Goal: Task Accomplishment & Management: Use online tool/utility

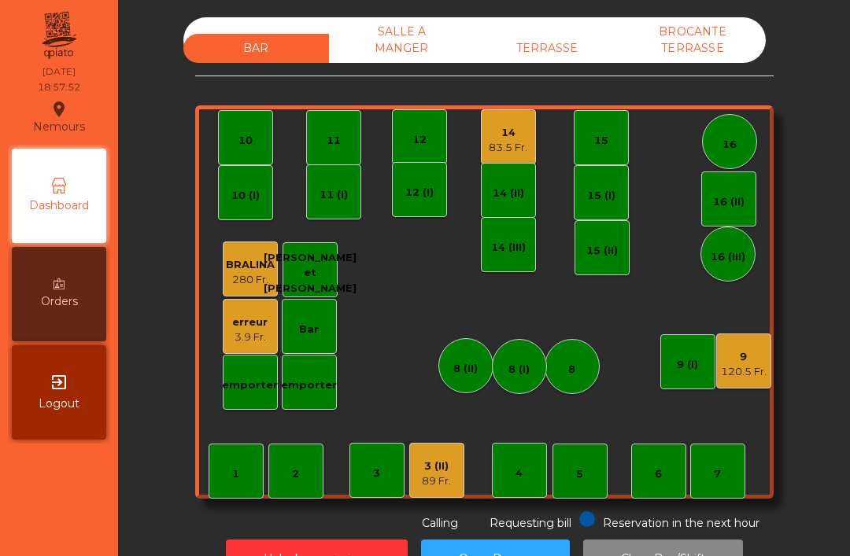
click at [566, 37] on div "TERRASSE" at bounding box center [547, 48] width 146 height 29
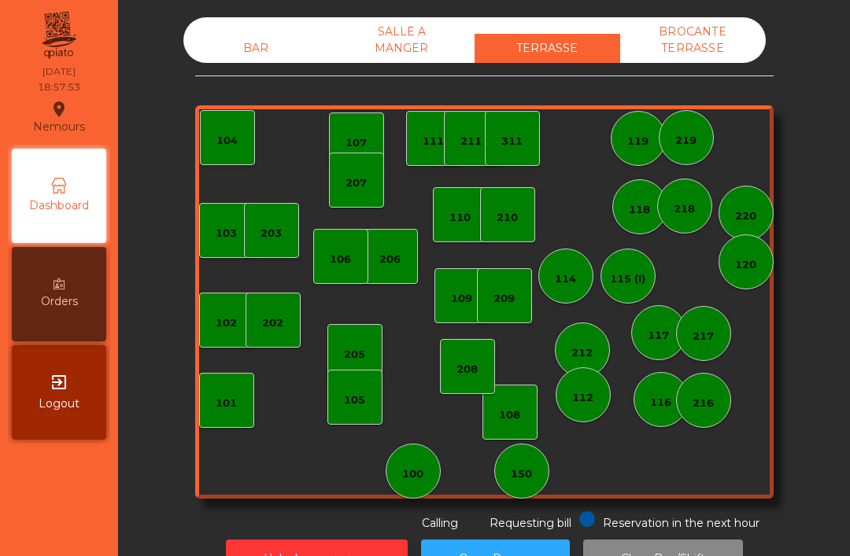
click at [705, 42] on div "BROCANTE TERRASSE" at bounding box center [693, 40] width 146 height 46
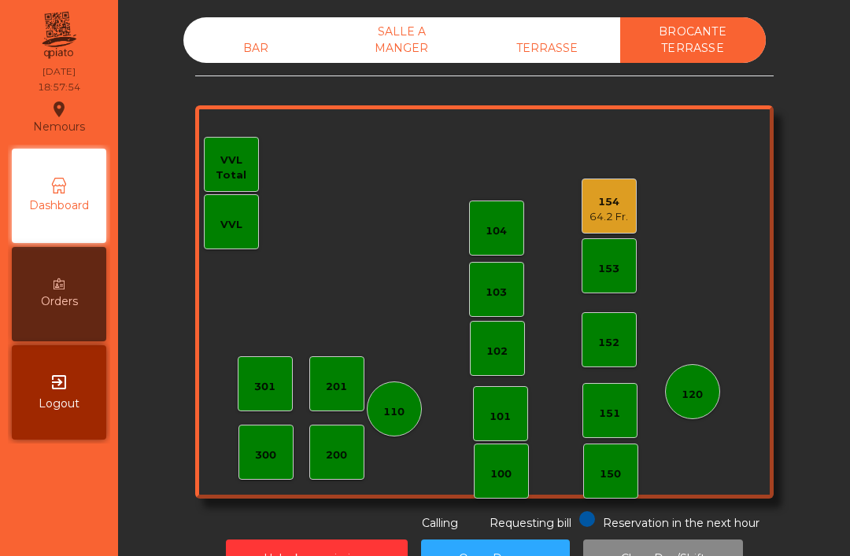
click at [255, 35] on div "BAR" at bounding box center [256, 48] width 146 height 29
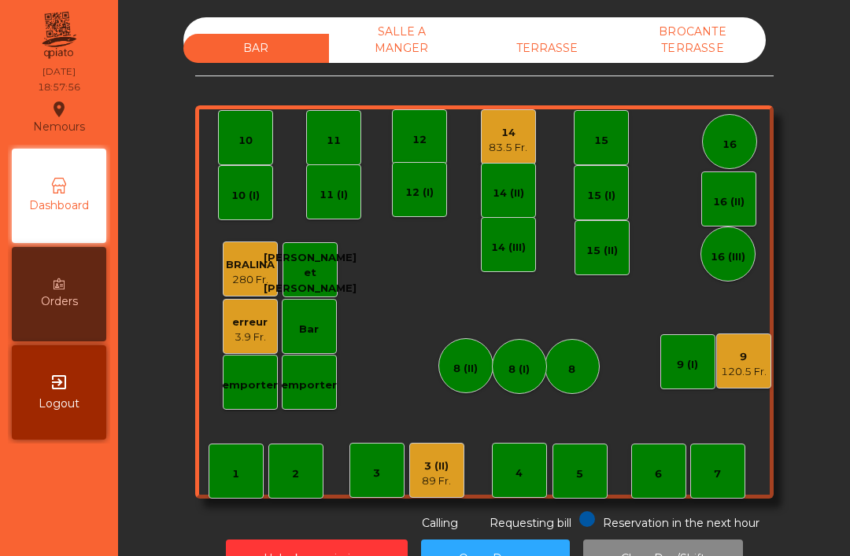
click at [395, 48] on div "SALLE A MANGER" at bounding box center [402, 40] width 146 height 46
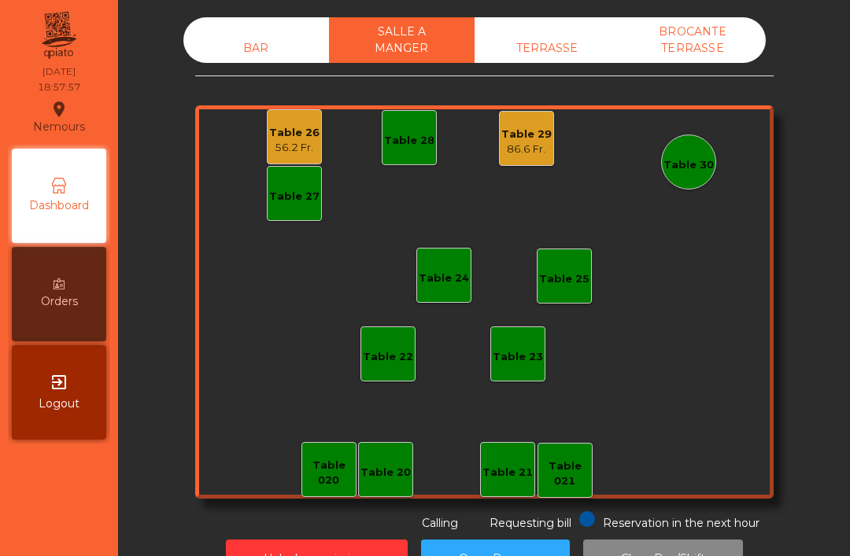
click at [716, 36] on div "BROCANTE TERRASSE" at bounding box center [693, 40] width 146 height 46
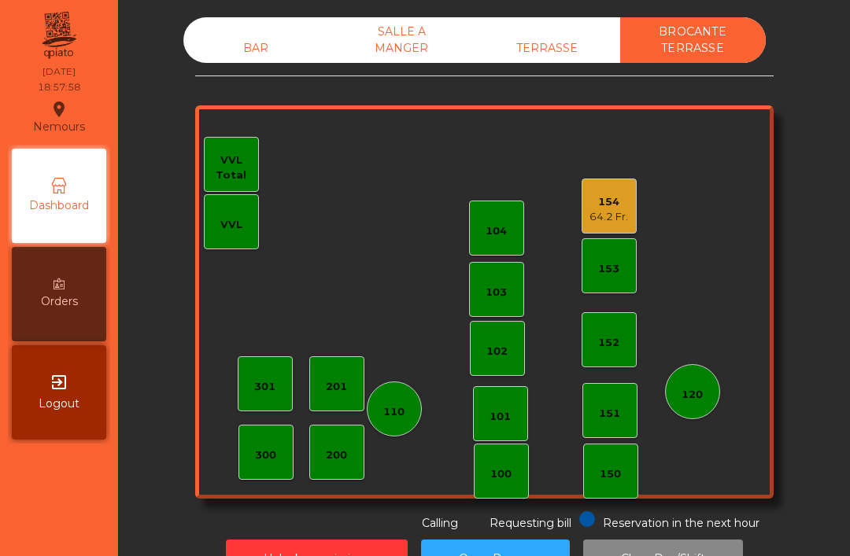
click at [238, 42] on div "BAR" at bounding box center [256, 48] width 146 height 29
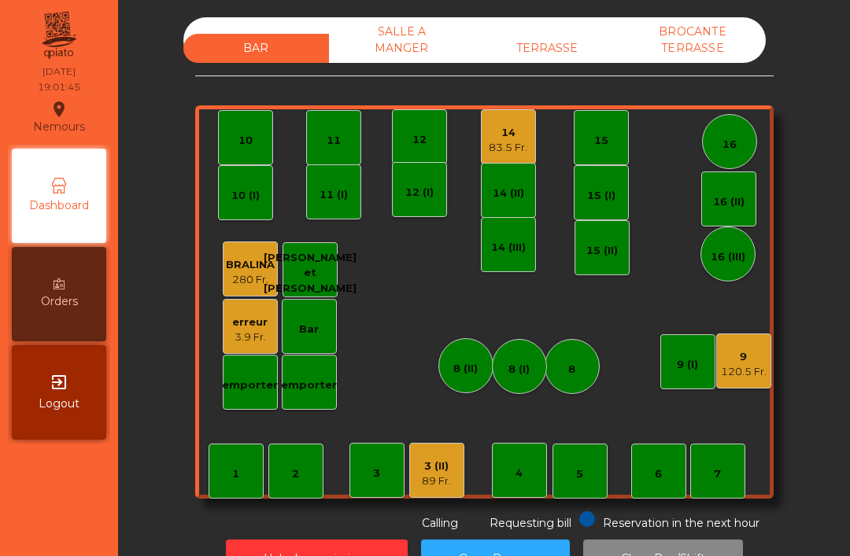
click at [558, 163] on div "1 2 3 4 5 6 7 8 9 120.5 Fr. 10 11 12 14 83.5 Fr. 15 16 Bar 3 (II) 89 Fr. 14 (II…" at bounding box center [484, 301] width 578 height 393
click at [509, 133] on div "14" at bounding box center [508, 133] width 39 height 16
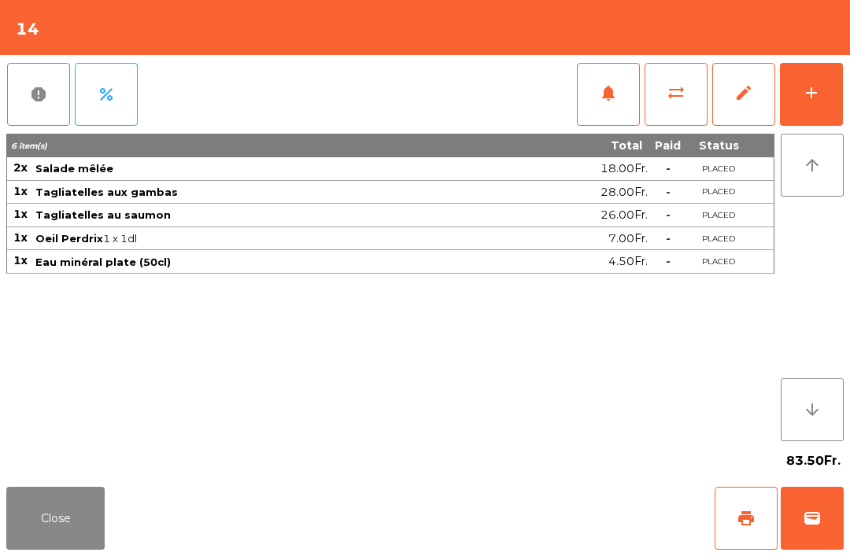
click at [603, 94] on span "notifications" at bounding box center [608, 92] width 19 height 19
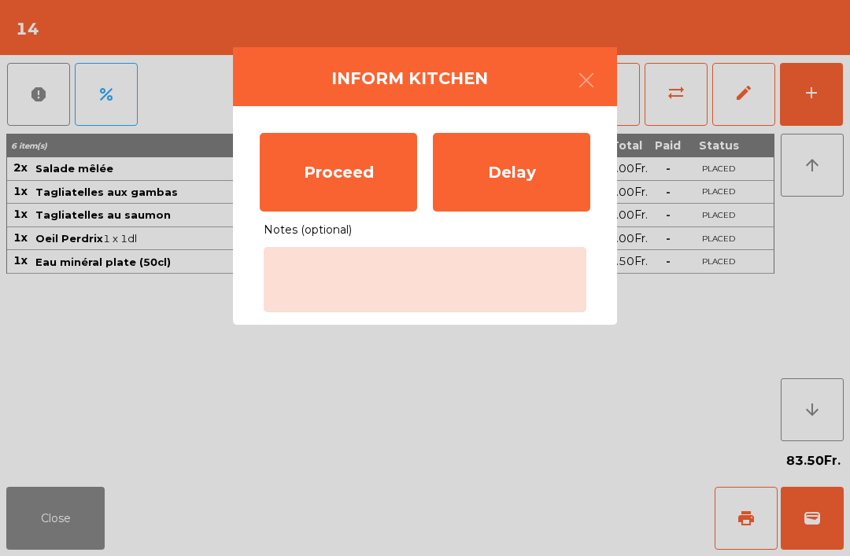
click at [311, 153] on div "Proceed" at bounding box center [338, 172] width 157 height 79
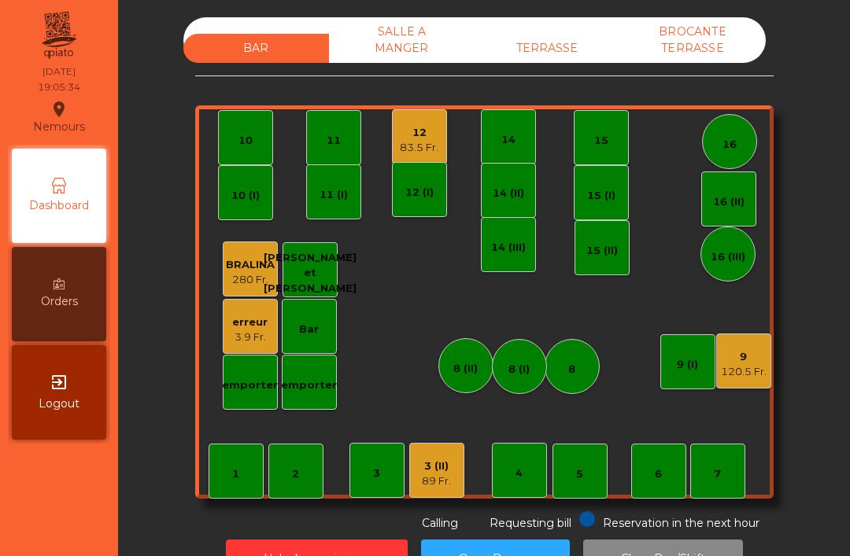
click at [718, 386] on div "9 120.5 Fr." at bounding box center [743, 361] width 55 height 55
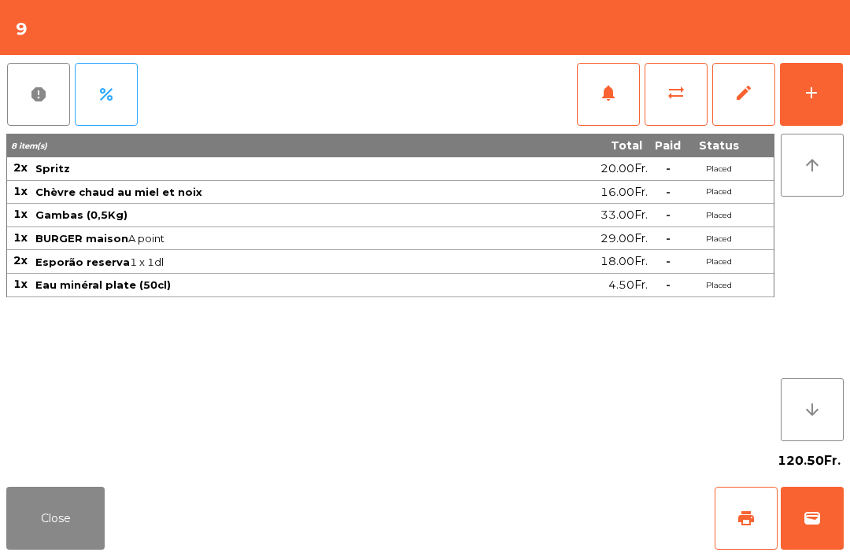
click at [65, 541] on button "Close" at bounding box center [55, 518] width 98 height 63
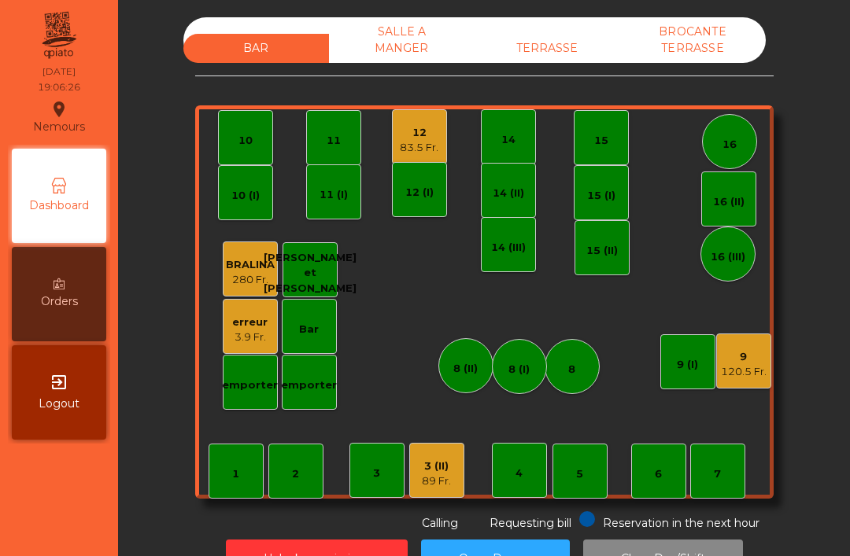
click at [412, 148] on div "83.5 Fr." at bounding box center [419, 148] width 39 height 16
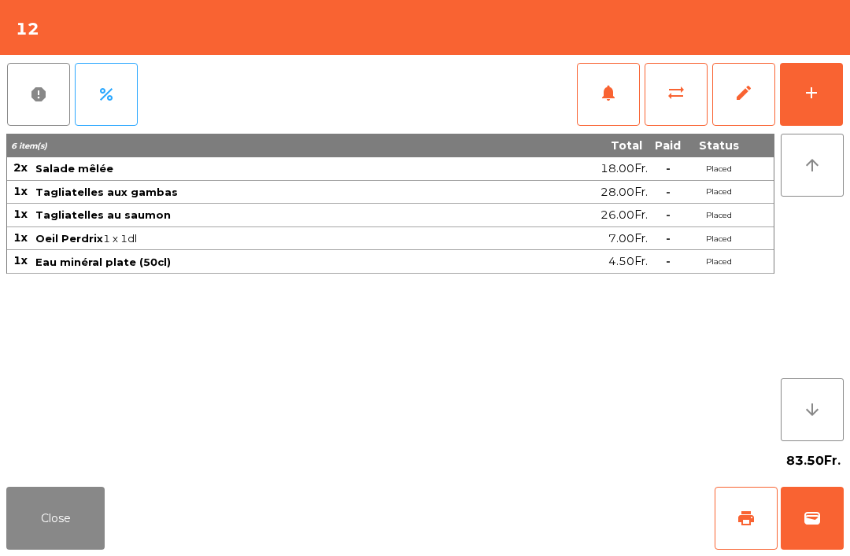
click at [58, 526] on button "Close" at bounding box center [55, 518] width 98 height 63
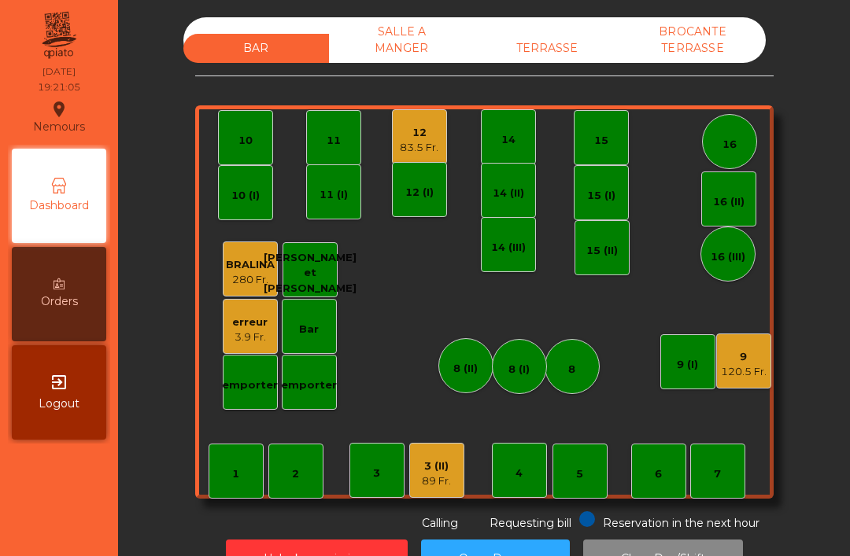
click at [223, 130] on div "10" at bounding box center [245, 137] width 55 height 55
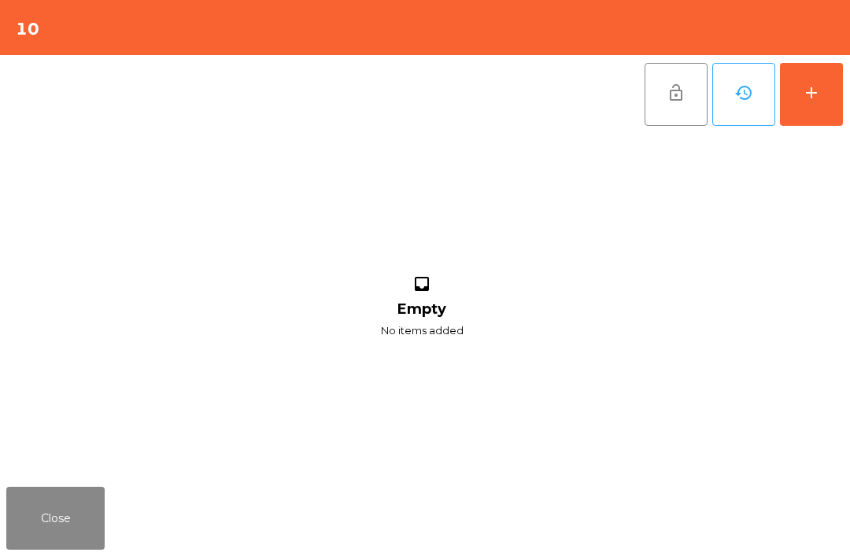
click at [802, 109] on button "add" at bounding box center [811, 94] width 63 height 63
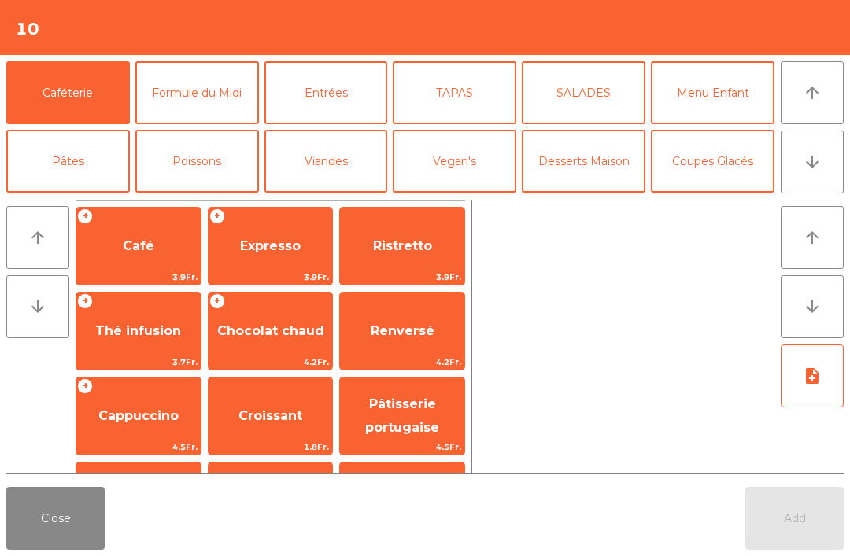
click at [810, 164] on icon "arrow_downward" at bounding box center [811, 162] width 19 height 19
click at [77, 198] on button "Mineral" at bounding box center [68, 229] width 124 height 63
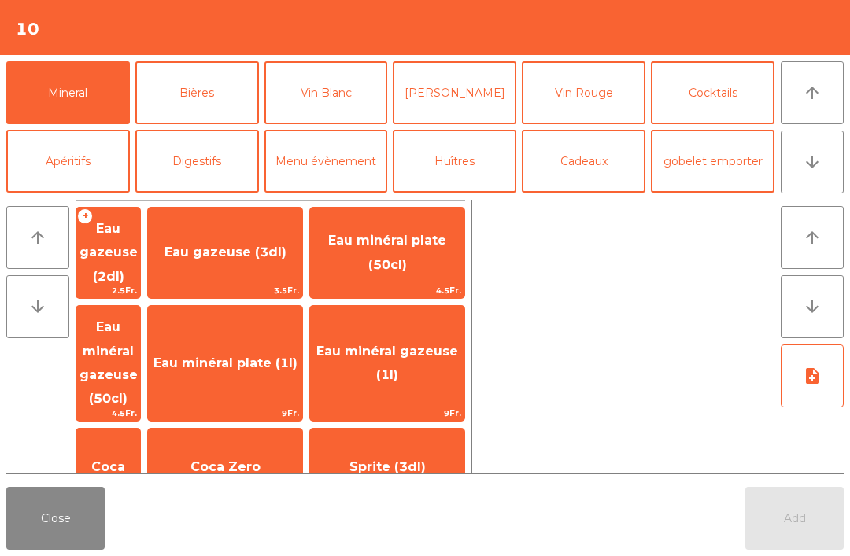
click at [140, 446] on span "Coca" at bounding box center [108, 467] width 64 height 42
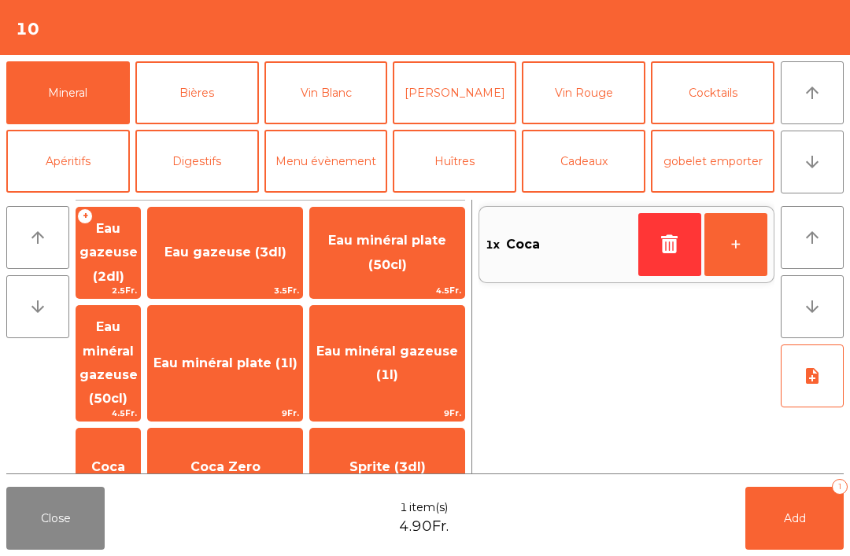
scroll to position [218, 0]
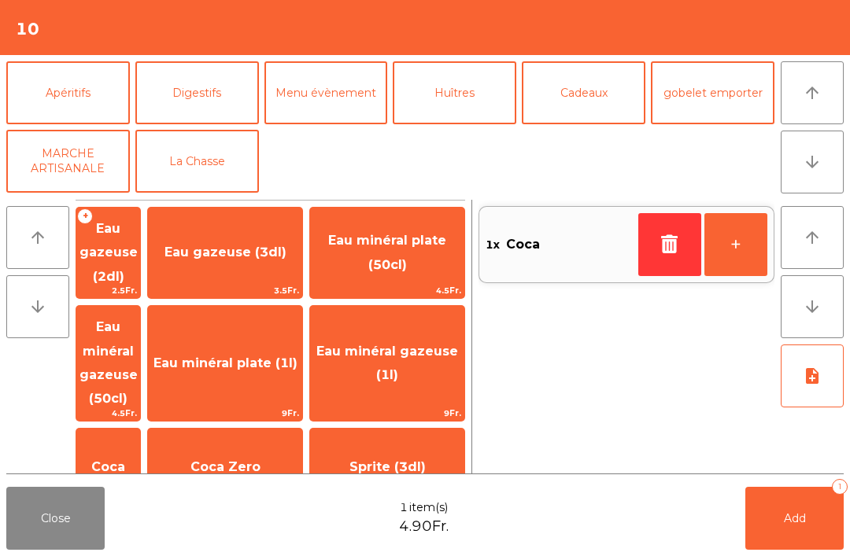
click at [83, 97] on button "Apéritifs" at bounding box center [68, 92] width 124 height 63
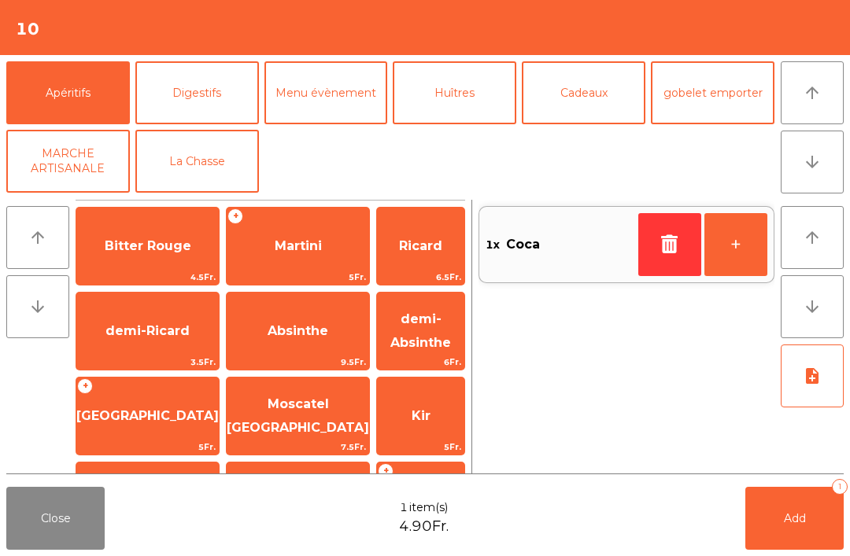
scroll to position [205, 0]
click at [429, 424] on span "Kir" at bounding box center [420, 416] width 87 height 42
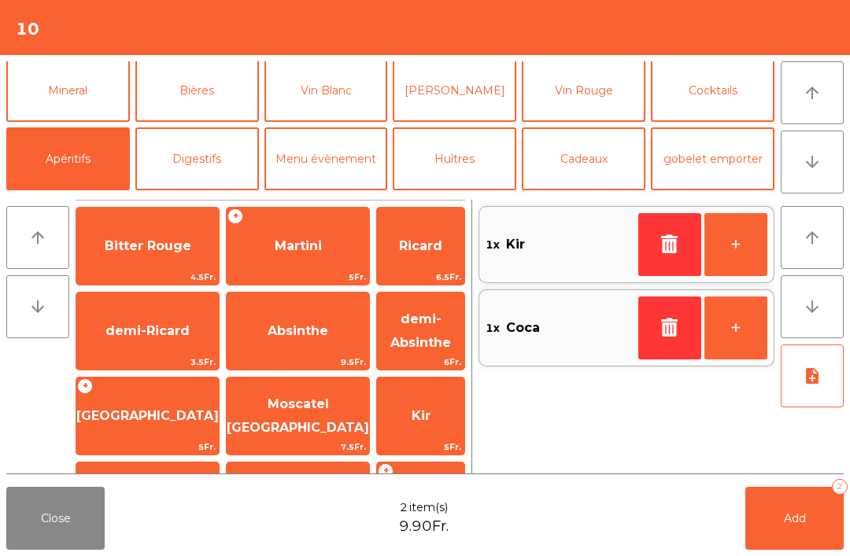
scroll to position [64, 0]
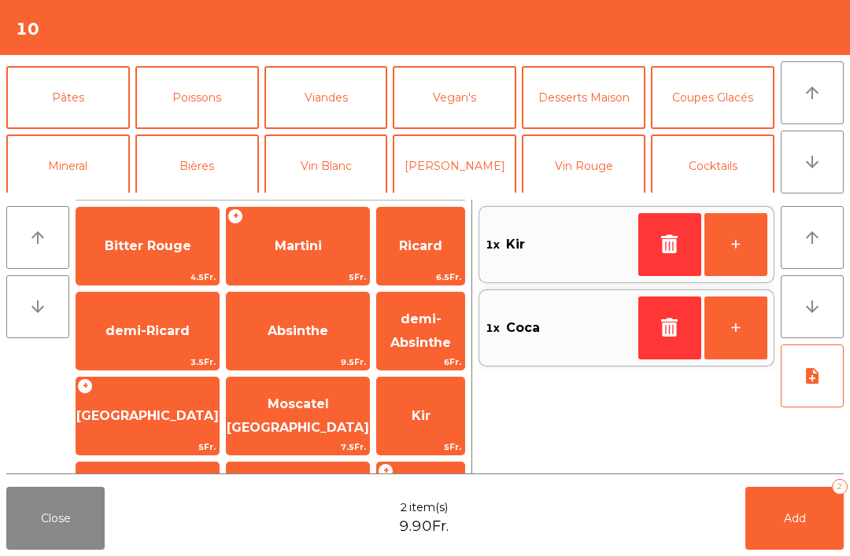
click at [208, 94] on button "Poissons" at bounding box center [197, 97] width 124 height 63
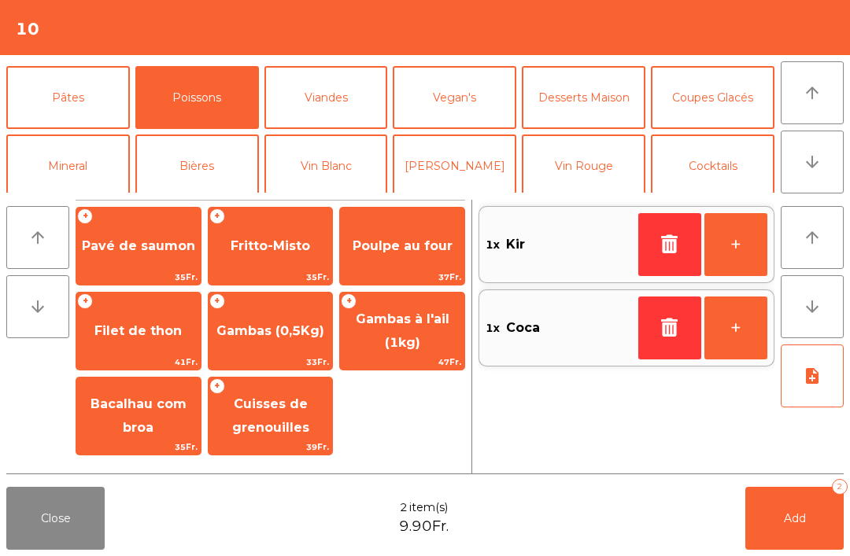
scroll to position [59, 0]
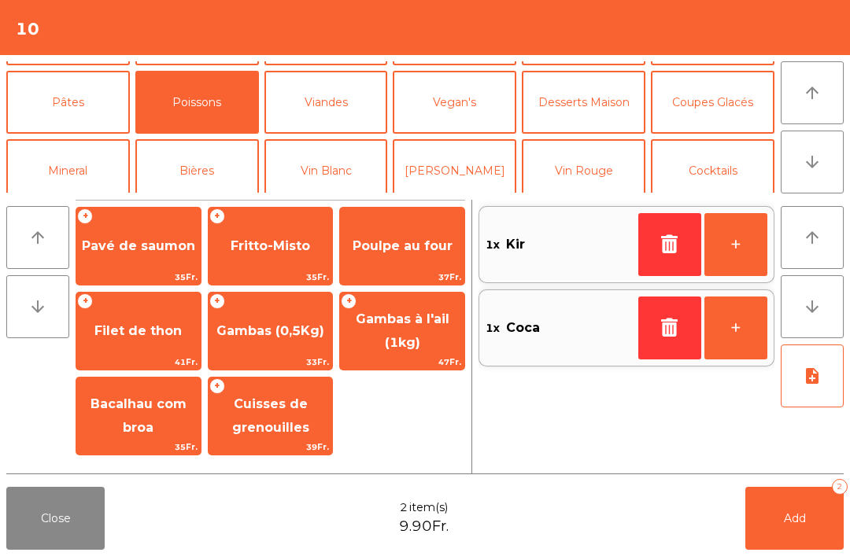
click at [428, 338] on span "Gambas à l'ail (1kg)" at bounding box center [402, 331] width 124 height 67
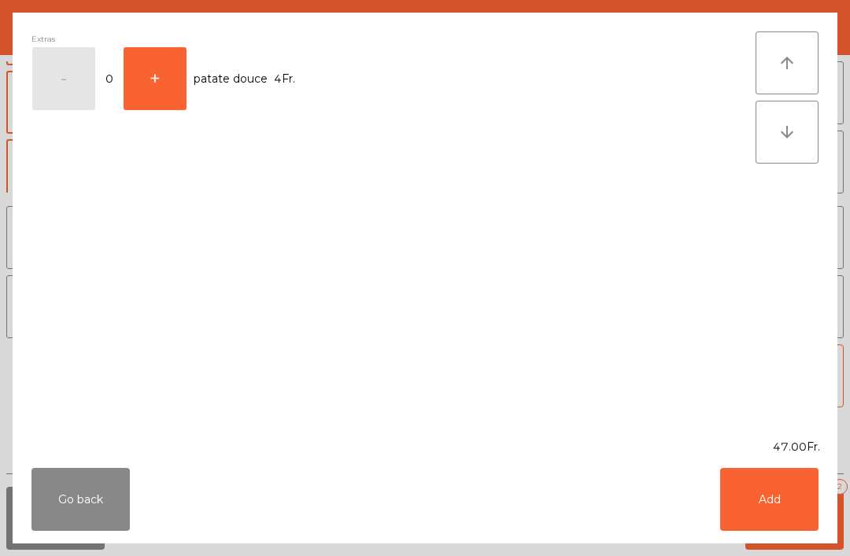
click at [773, 510] on button "Add" at bounding box center [769, 499] width 98 height 63
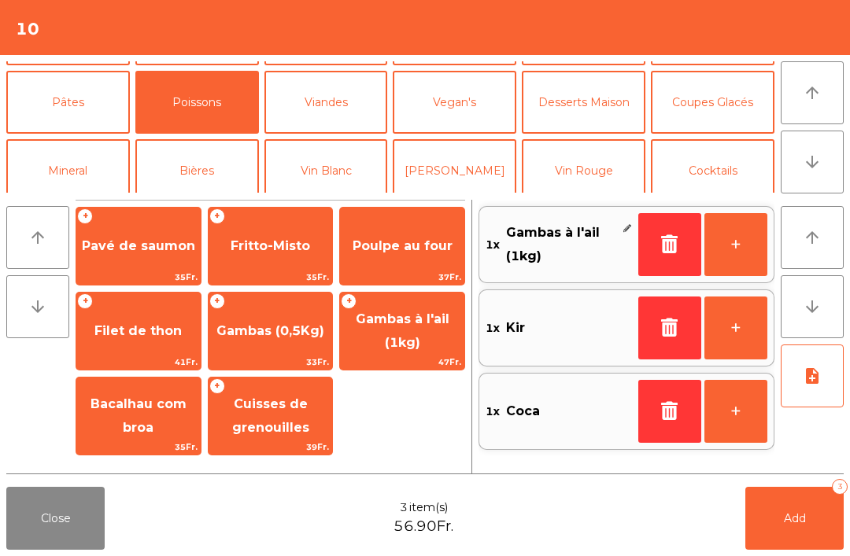
click at [815, 385] on icon "note_add" at bounding box center [811, 376] width 19 height 19
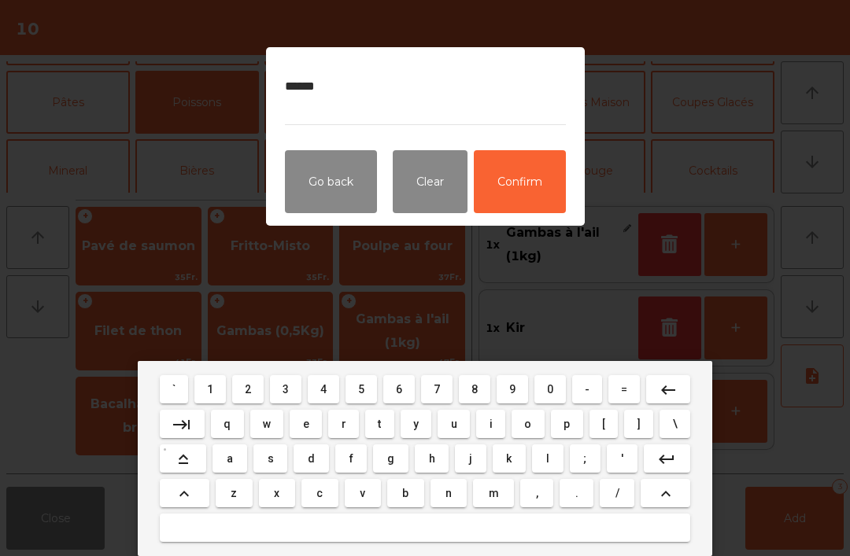
type textarea "******"
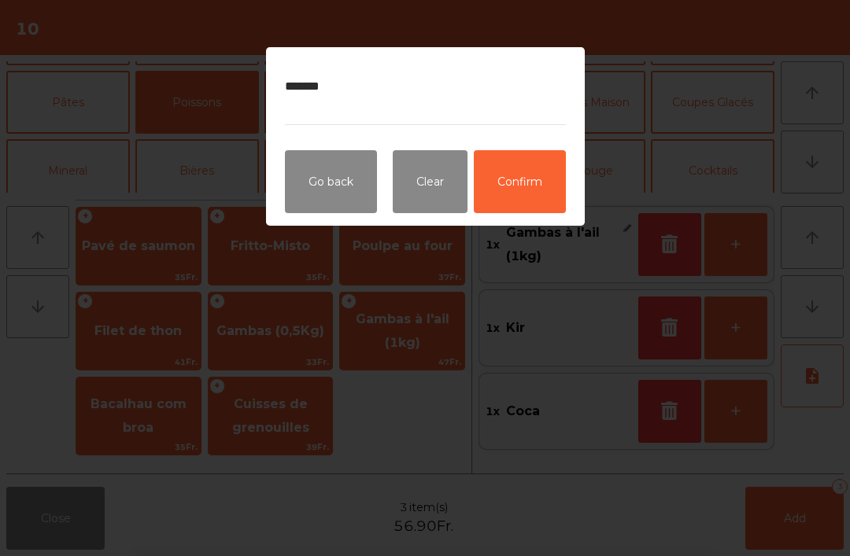
click at [536, 186] on button "Confirm" at bounding box center [520, 181] width 92 height 63
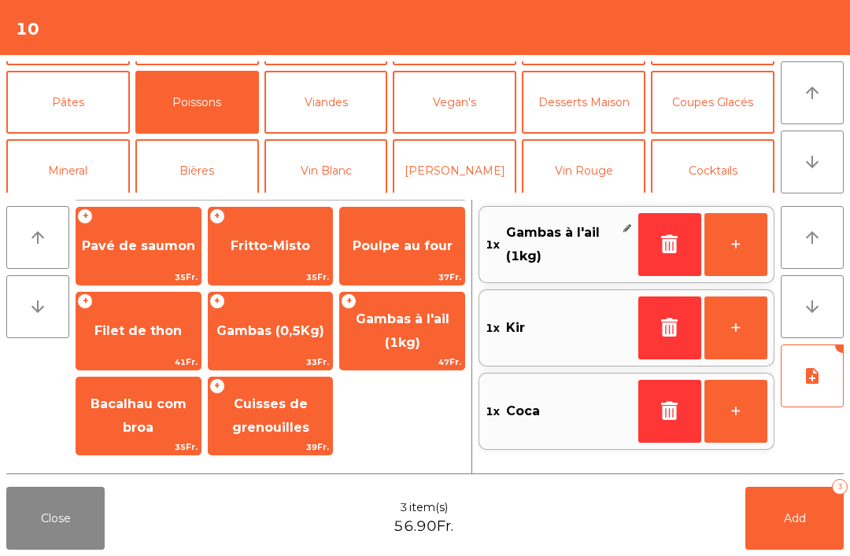
click at [782, 526] on button "Add 3" at bounding box center [794, 518] width 98 height 63
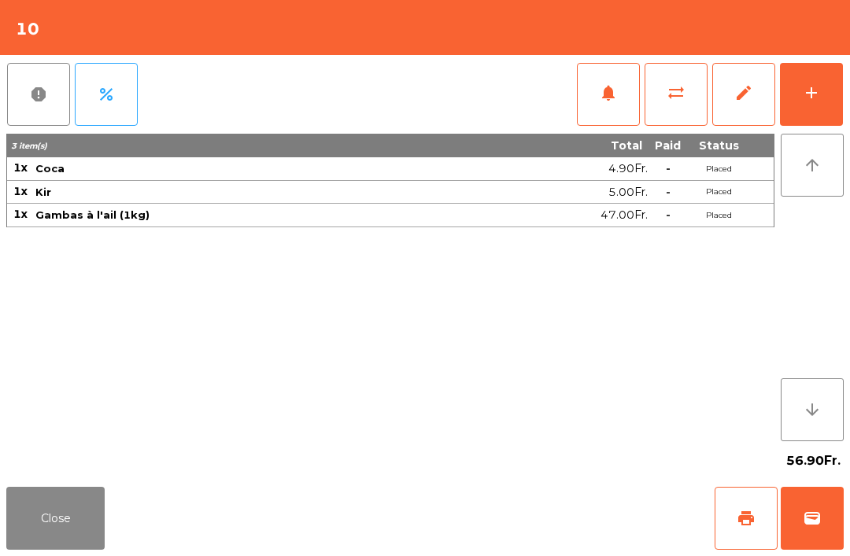
click at [803, 105] on button "add" at bounding box center [811, 94] width 63 height 63
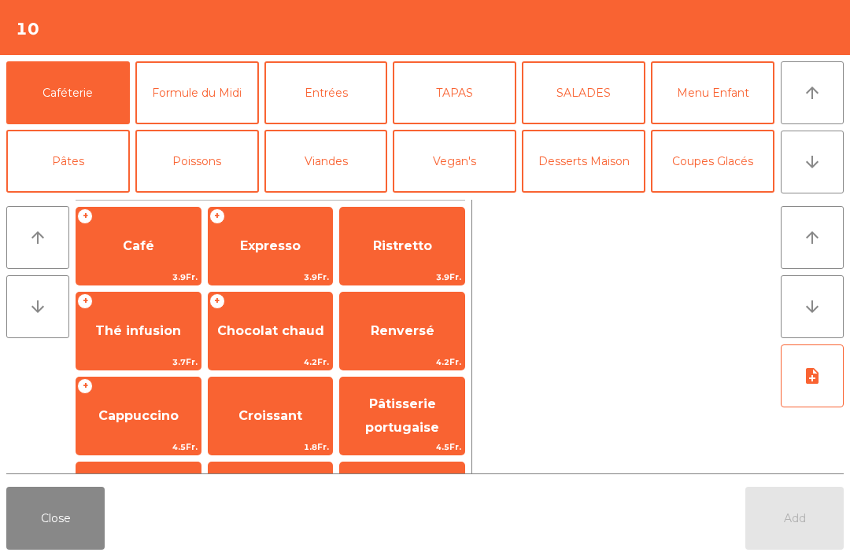
click at [87, 198] on button "Mineral" at bounding box center [68, 229] width 124 height 63
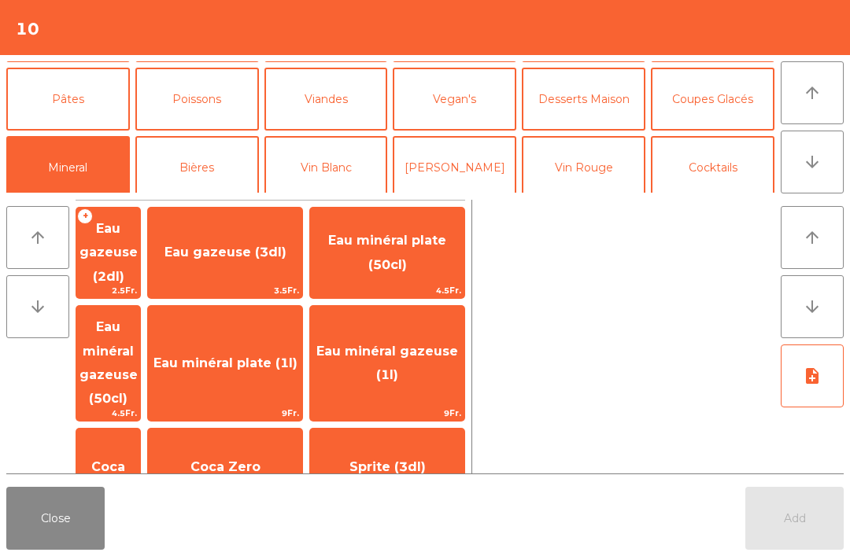
click at [138, 341] on span "Eau minéral gazeuse (50cl)" at bounding box center [108, 362] width 58 height 87
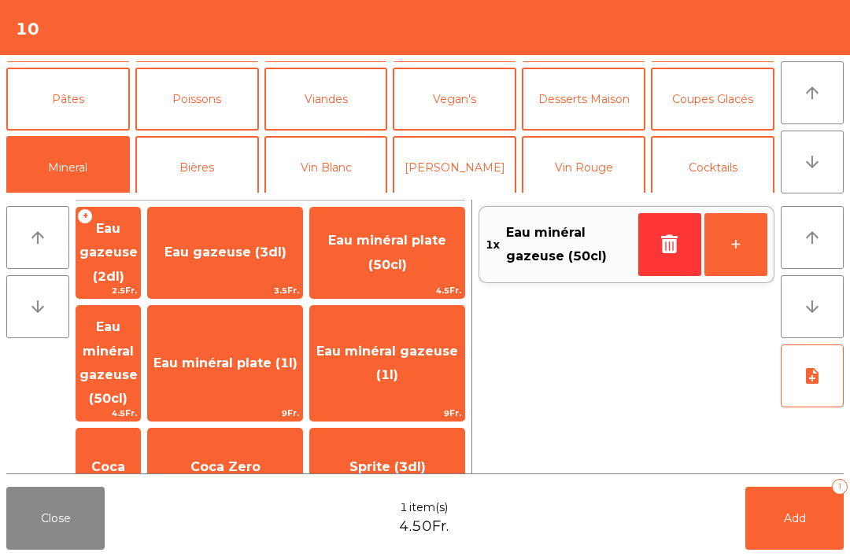
click at [824, 522] on button "Add 1" at bounding box center [794, 518] width 98 height 63
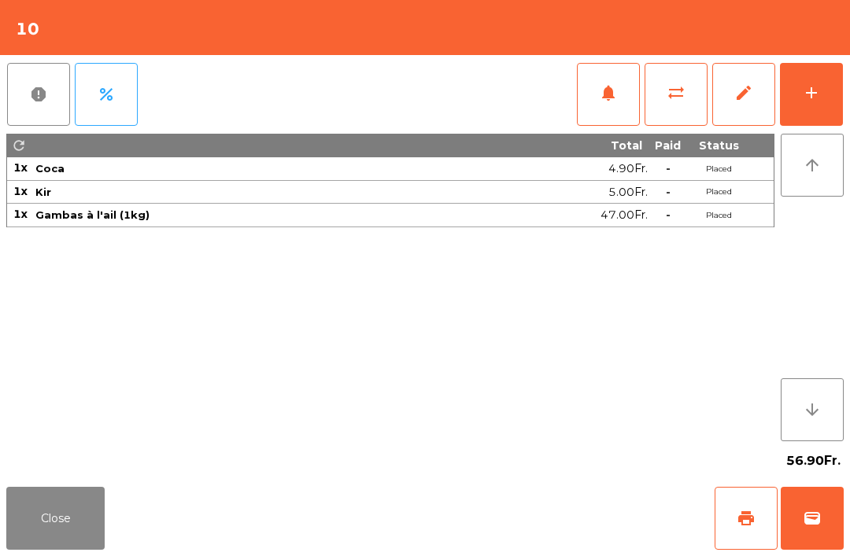
click at [61, 508] on button "Close" at bounding box center [55, 518] width 98 height 63
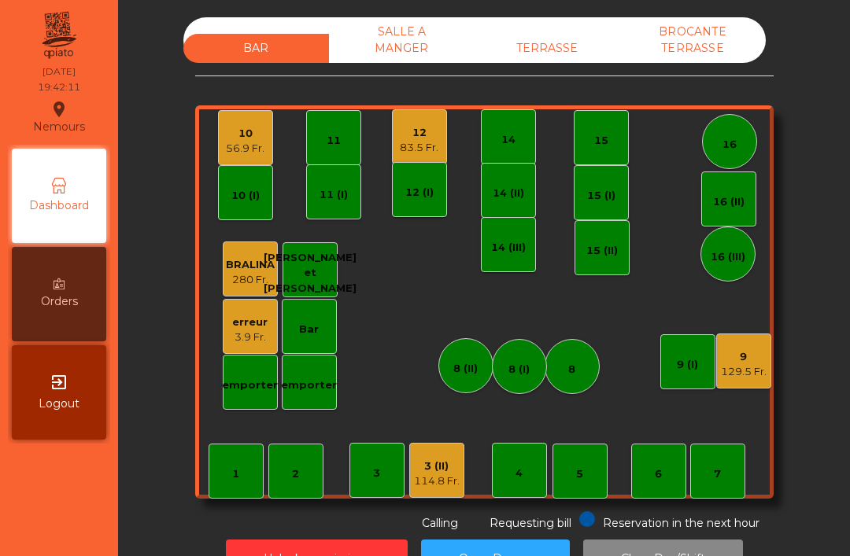
click at [553, 61] on div "TERRASSE" at bounding box center [547, 48] width 146 height 29
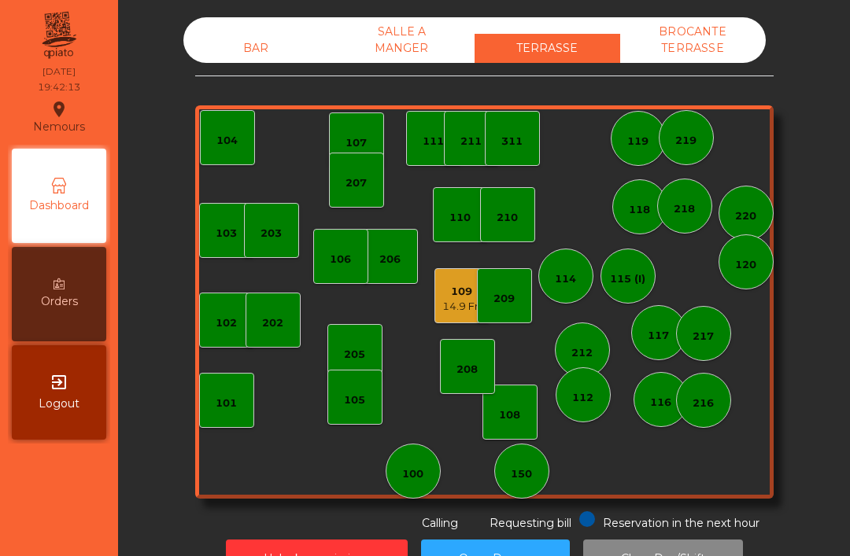
click at [446, 280] on div "109 14.9 Fr." at bounding box center [461, 296] width 39 height 37
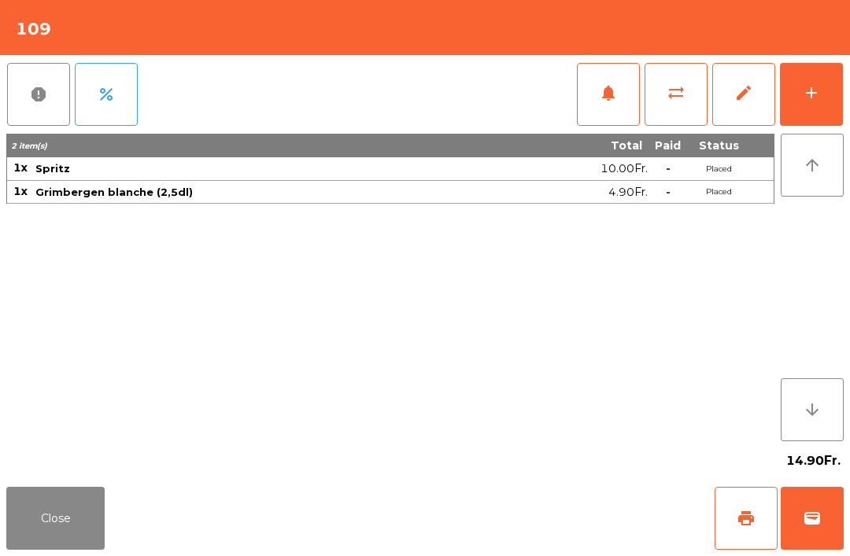
click at [758, 504] on button "print" at bounding box center [745, 518] width 63 height 63
click at [46, 548] on button "Close" at bounding box center [55, 518] width 98 height 63
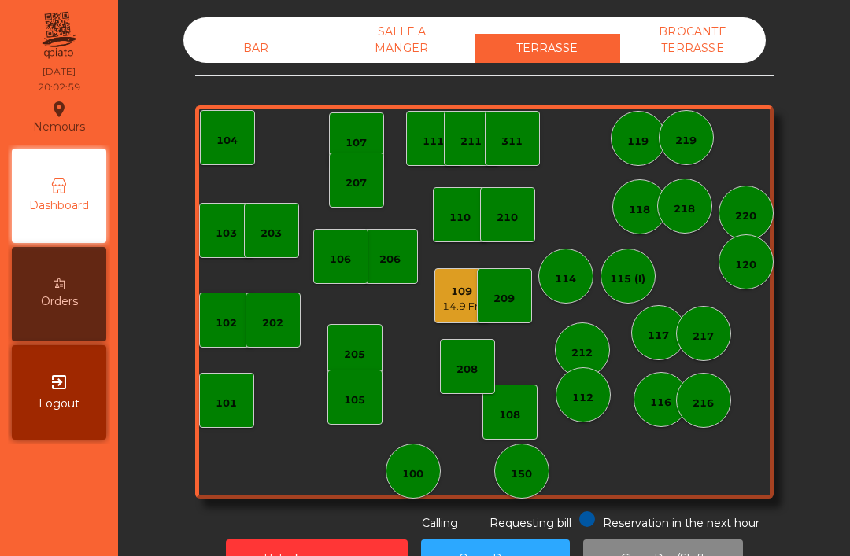
click at [239, 58] on div "BAR" at bounding box center [256, 48] width 146 height 29
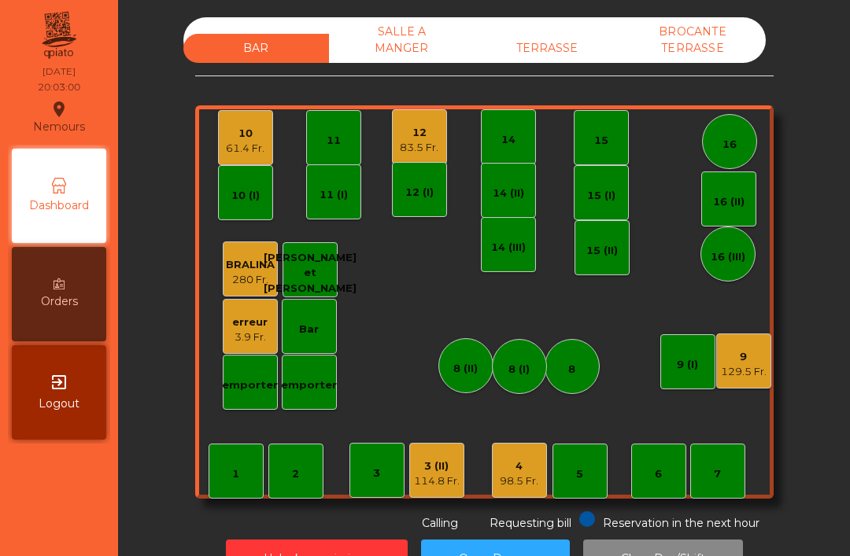
click at [541, 40] on div "TERRASSE" at bounding box center [547, 48] width 146 height 29
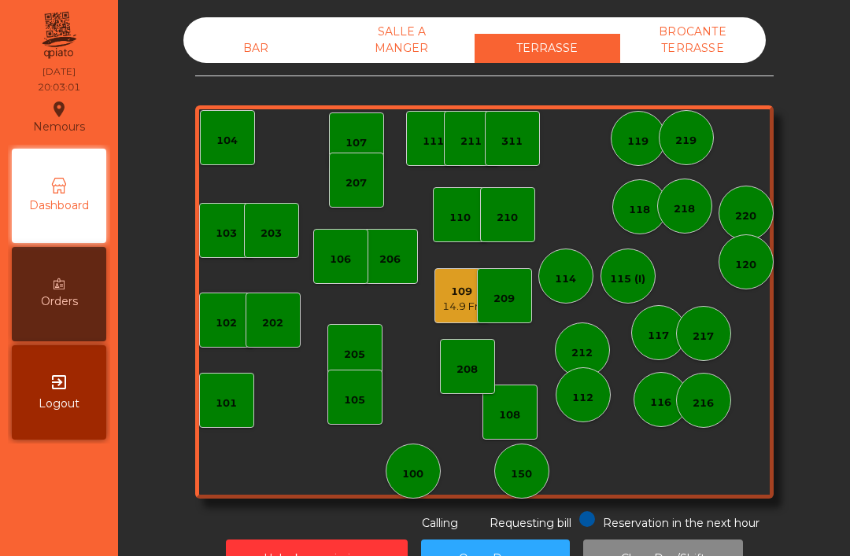
click at [455, 313] on div "14.9 Fr." at bounding box center [461, 307] width 39 height 16
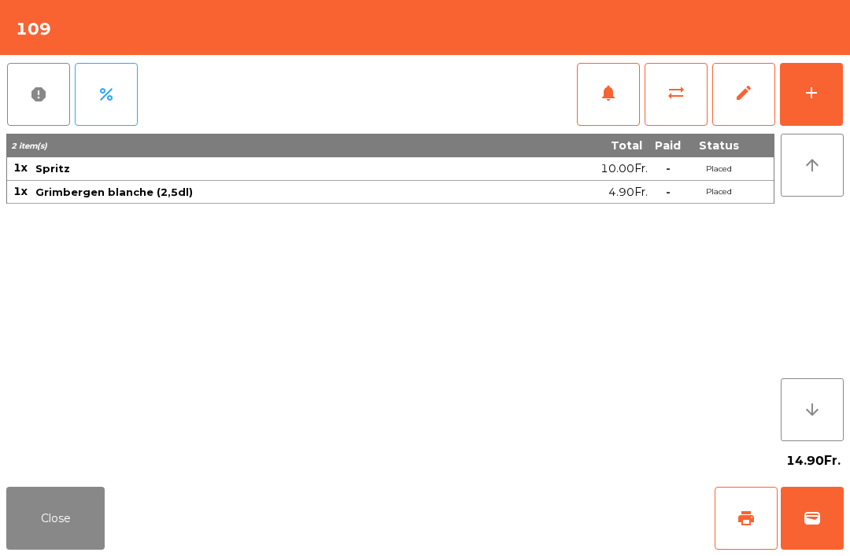
click at [65, 528] on button "Close" at bounding box center [55, 518] width 98 height 63
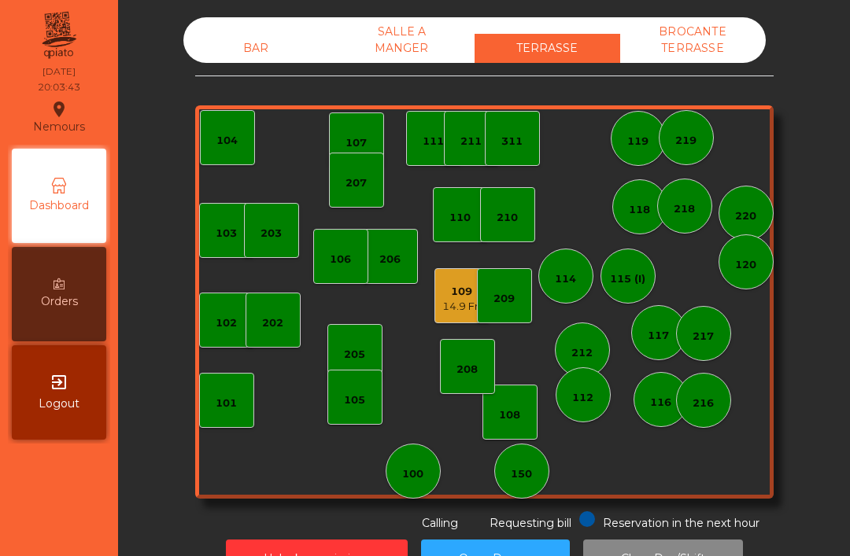
click at [236, 35] on div "BAR" at bounding box center [256, 48] width 146 height 29
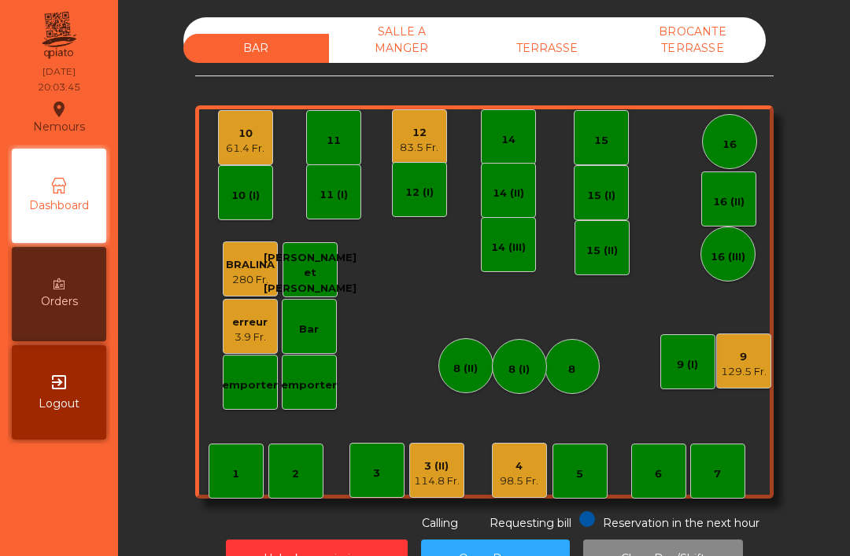
click at [548, 43] on div "TERRASSE" at bounding box center [547, 48] width 146 height 29
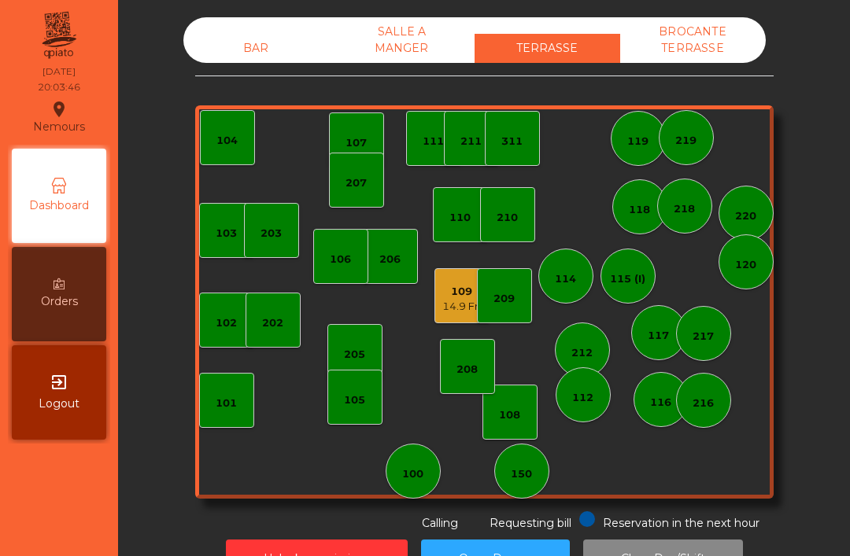
click at [467, 288] on div "109" at bounding box center [461, 292] width 39 height 16
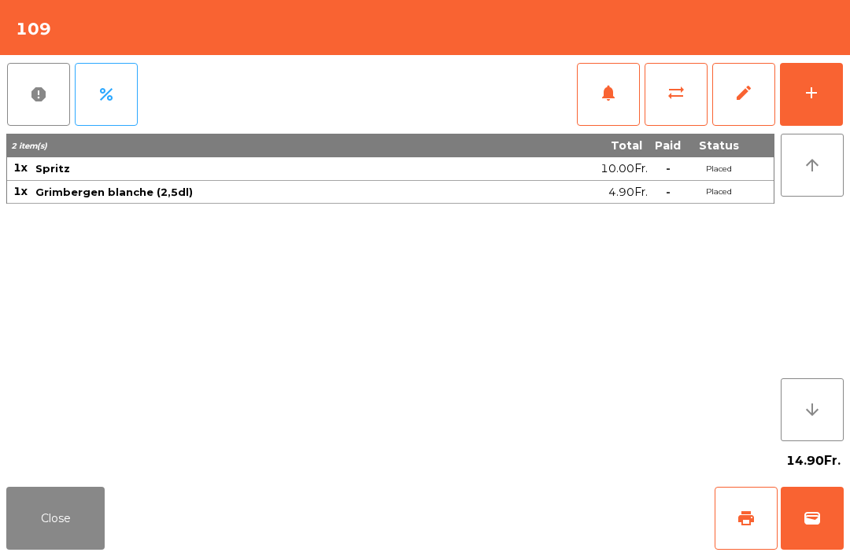
click at [675, 91] on span "sync_alt" at bounding box center [675, 92] width 19 height 19
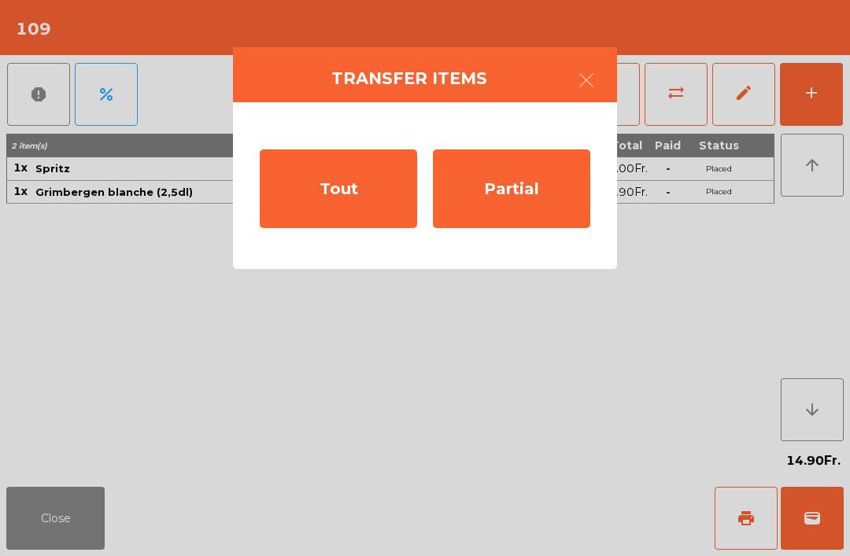
click at [343, 179] on div "Tout" at bounding box center [338, 188] width 157 height 79
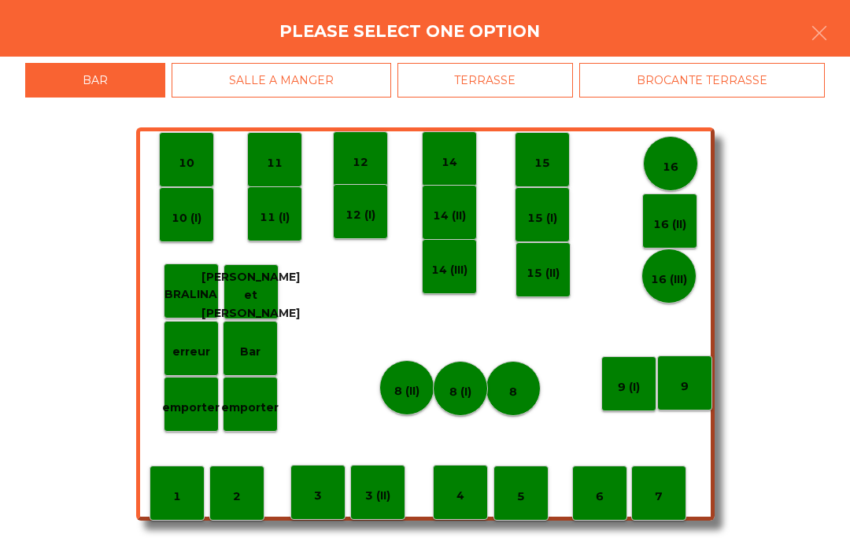
click at [449, 494] on div "4" at bounding box center [460, 492] width 55 height 55
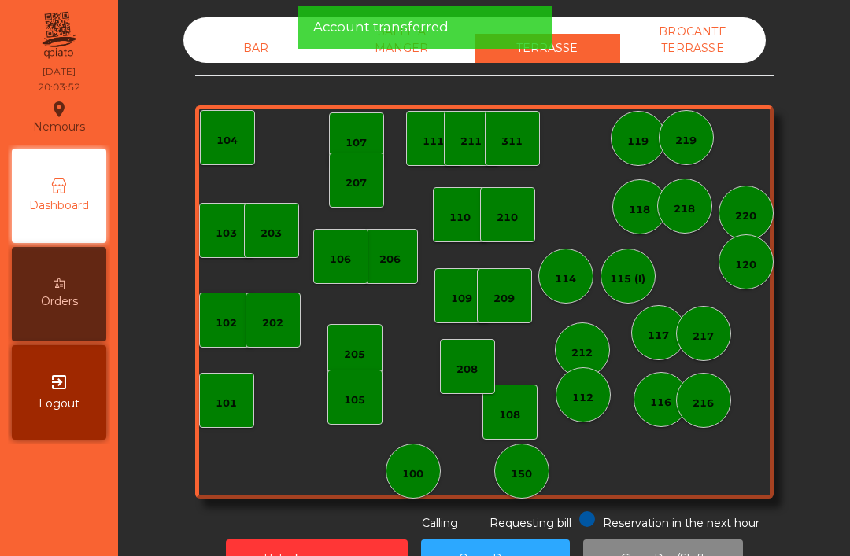
click at [238, 61] on div "BAR" at bounding box center [256, 48] width 146 height 29
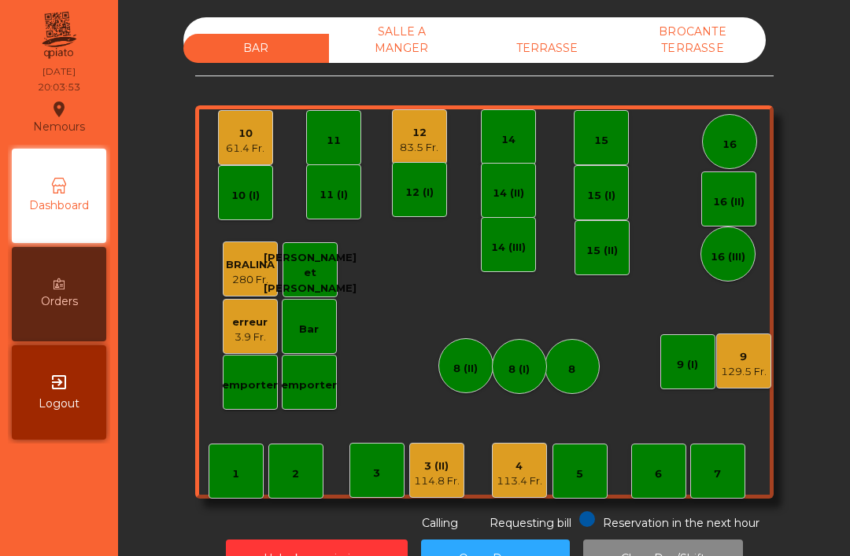
click at [751, 374] on div "129.5 Fr." at bounding box center [744, 372] width 46 height 16
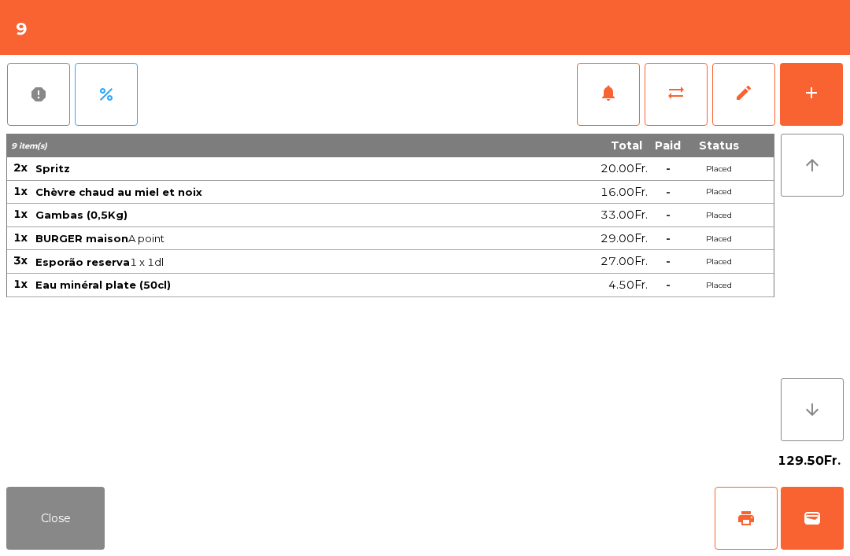
click at [747, 511] on span "print" at bounding box center [745, 518] width 19 height 19
click at [732, 526] on button "print" at bounding box center [745, 518] width 63 height 63
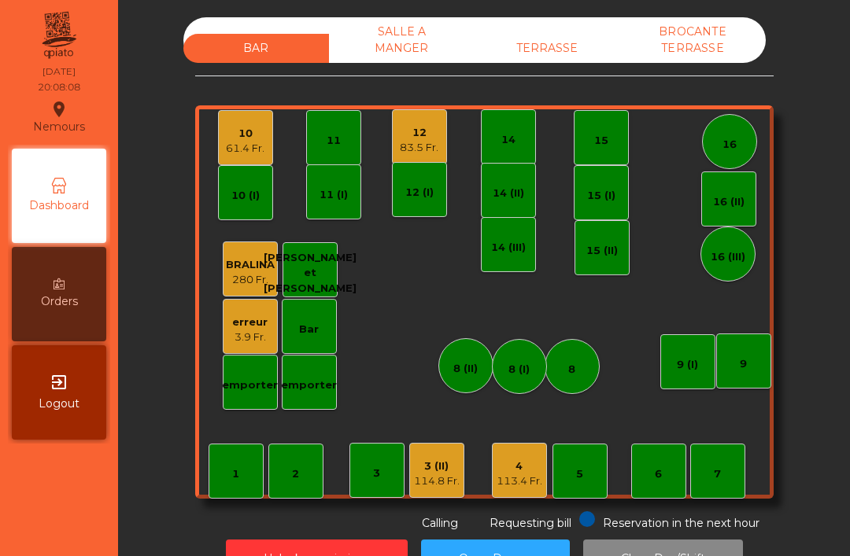
click at [731, 153] on div "16" at bounding box center [729, 141] width 55 height 55
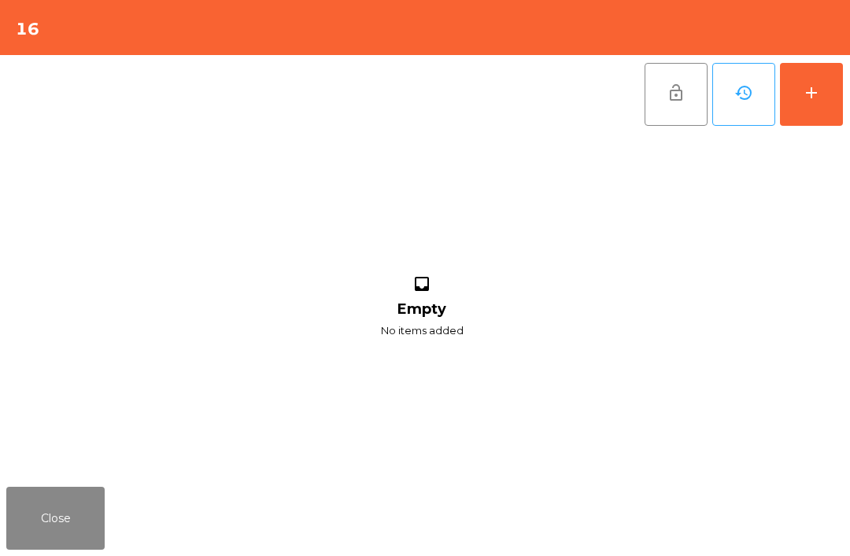
click at [818, 81] on button "add" at bounding box center [811, 94] width 63 height 63
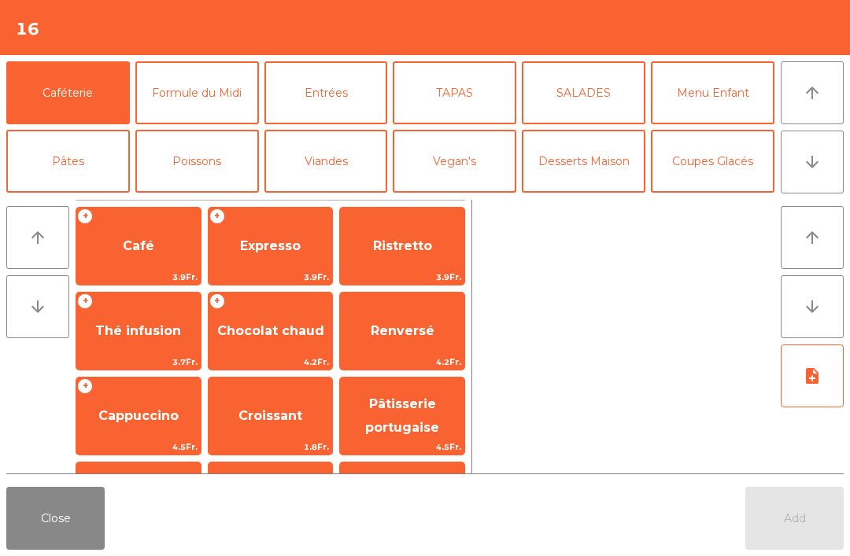
click at [72, 198] on button "Mineral" at bounding box center [68, 229] width 124 height 63
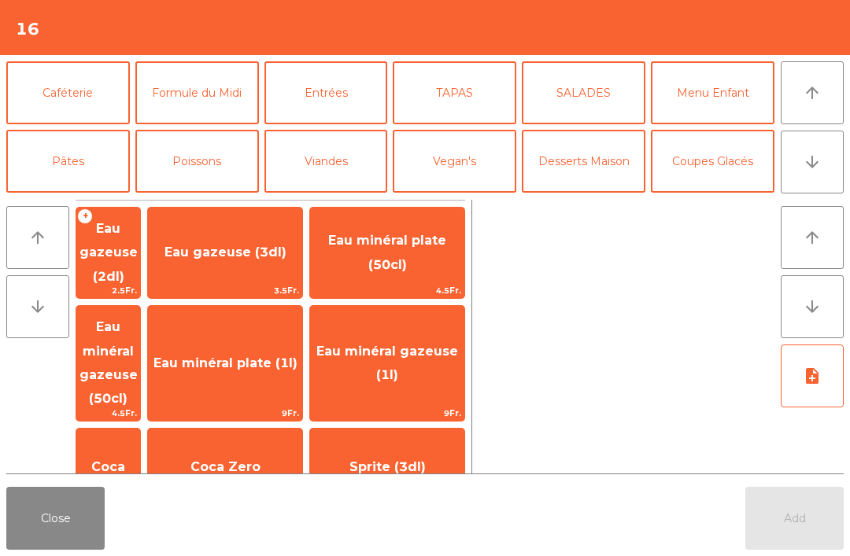
scroll to position [94, 0]
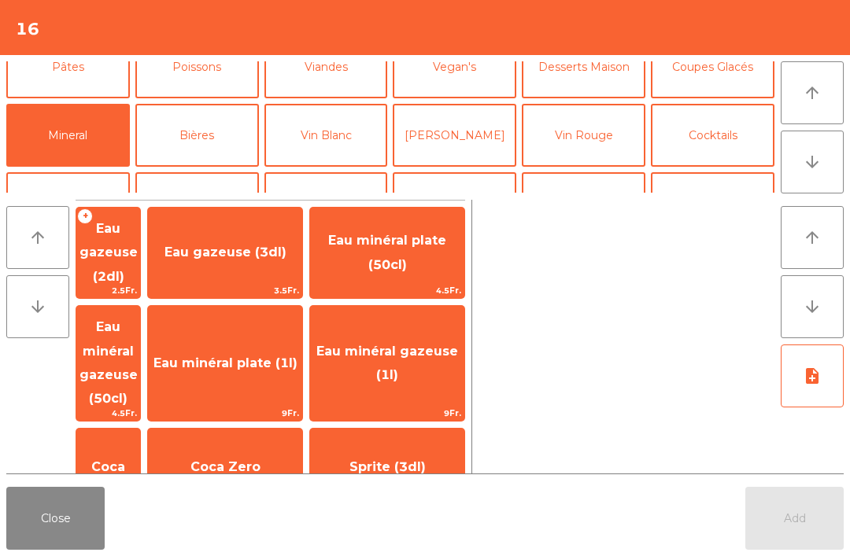
click at [272, 356] on span "Eau minéral plate (1l)" at bounding box center [225, 363] width 144 height 15
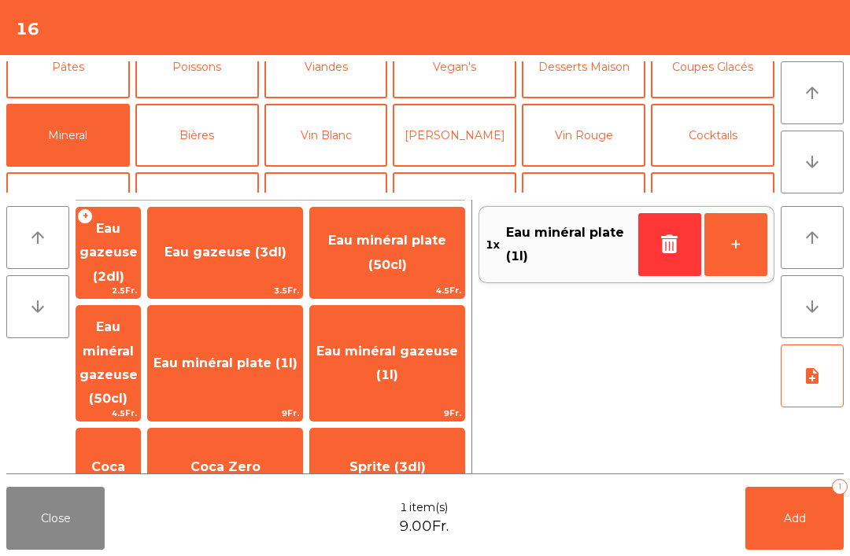
click at [776, 514] on button "Add 1" at bounding box center [794, 518] width 98 height 63
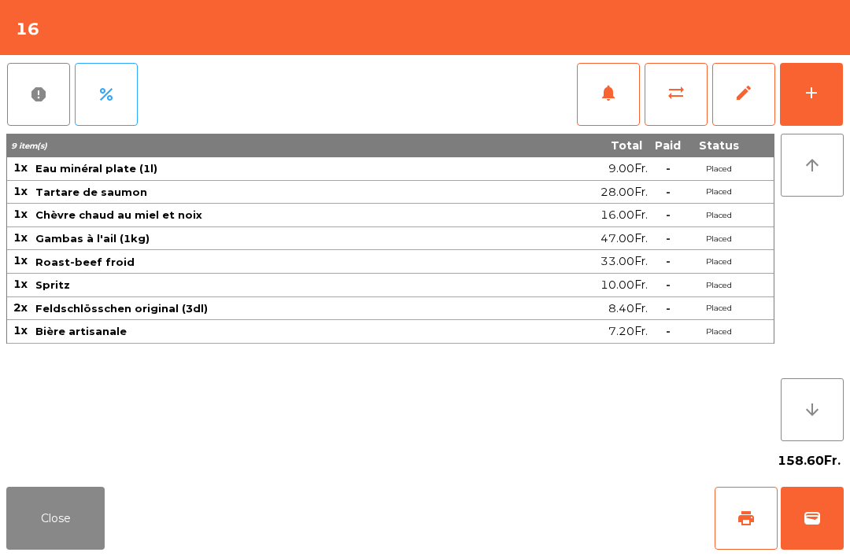
click at [37, 524] on button "Close" at bounding box center [55, 518] width 98 height 63
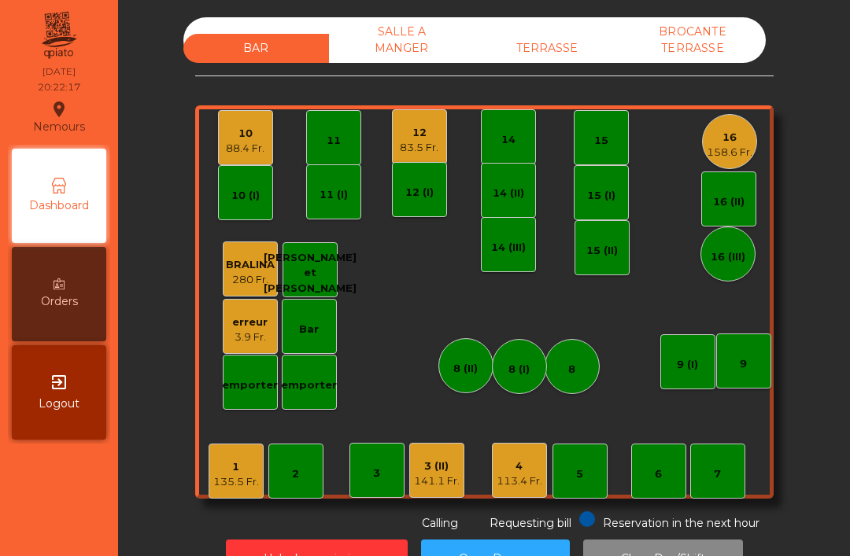
click at [422, 132] on div "12" at bounding box center [419, 133] width 39 height 16
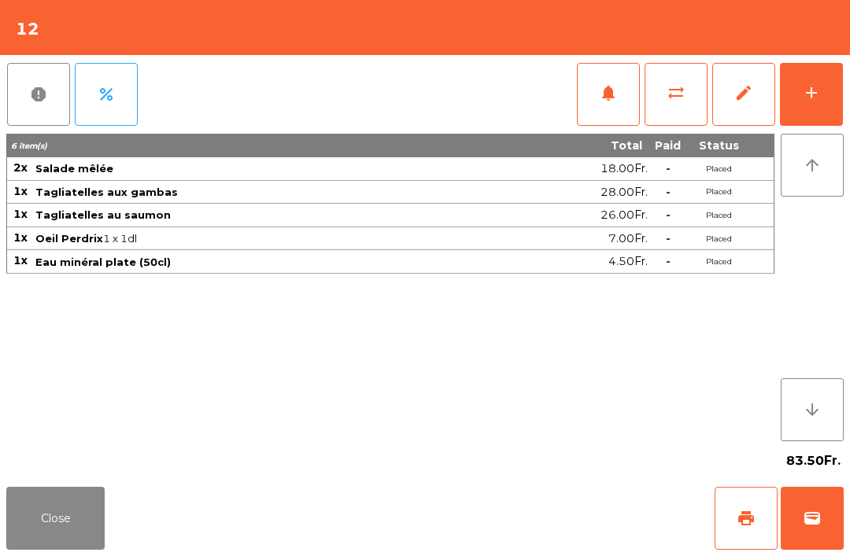
click at [736, 493] on button "print" at bounding box center [745, 518] width 63 height 63
click at [84, 544] on button "Close" at bounding box center [55, 518] width 98 height 63
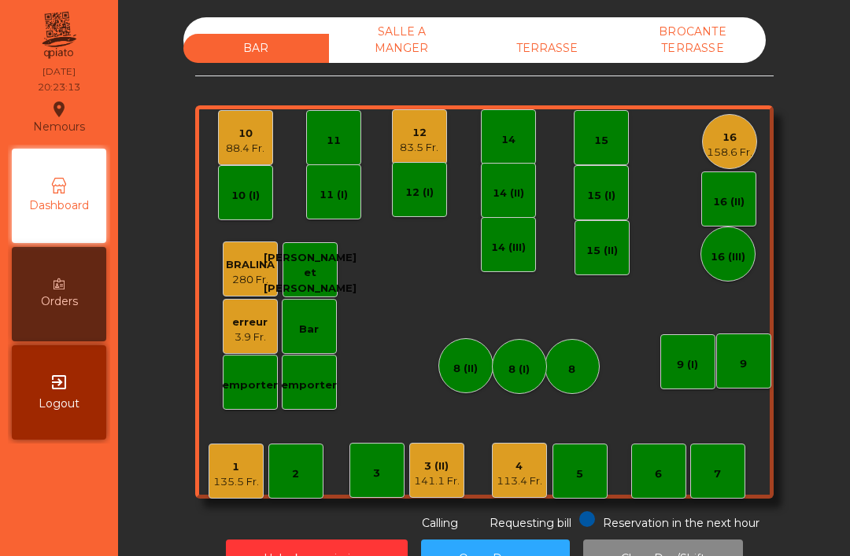
click at [525, 367] on div "8 (I)" at bounding box center [518, 370] width 21 height 16
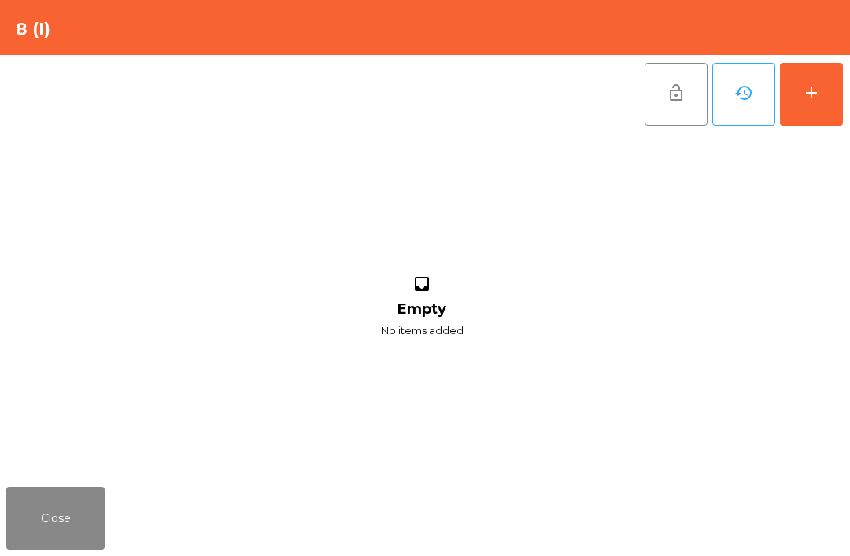
click at [826, 94] on button "add" at bounding box center [811, 94] width 63 height 63
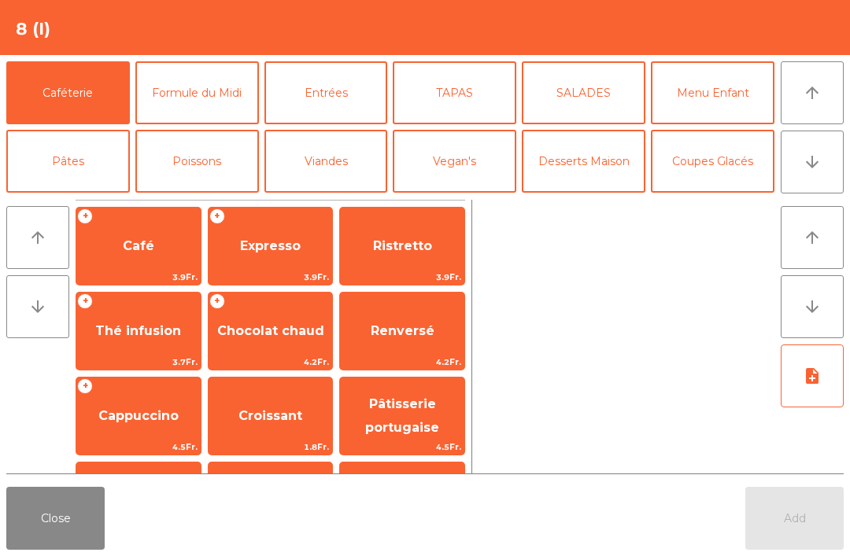
click at [721, 198] on button "Cocktails" at bounding box center [713, 229] width 124 height 63
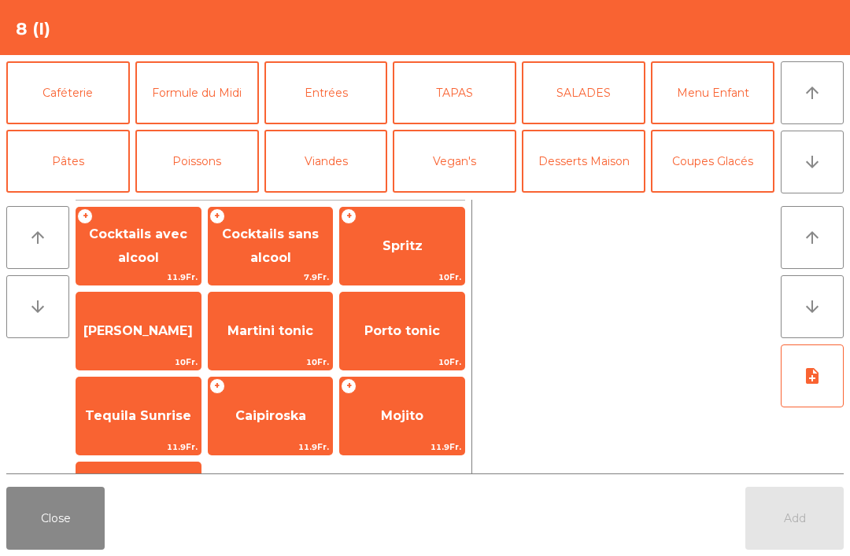
scroll to position [91, 0]
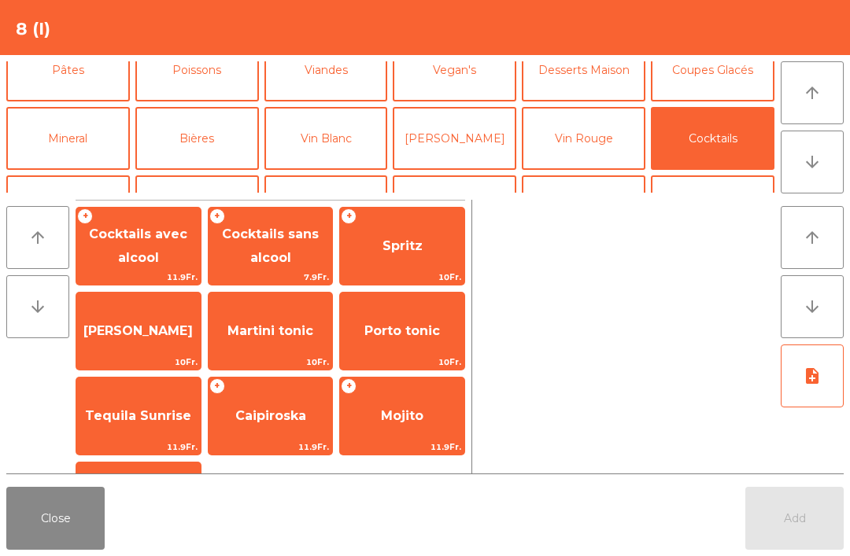
click at [249, 260] on span "Cocktails sans alcool" at bounding box center [270, 246] width 124 height 67
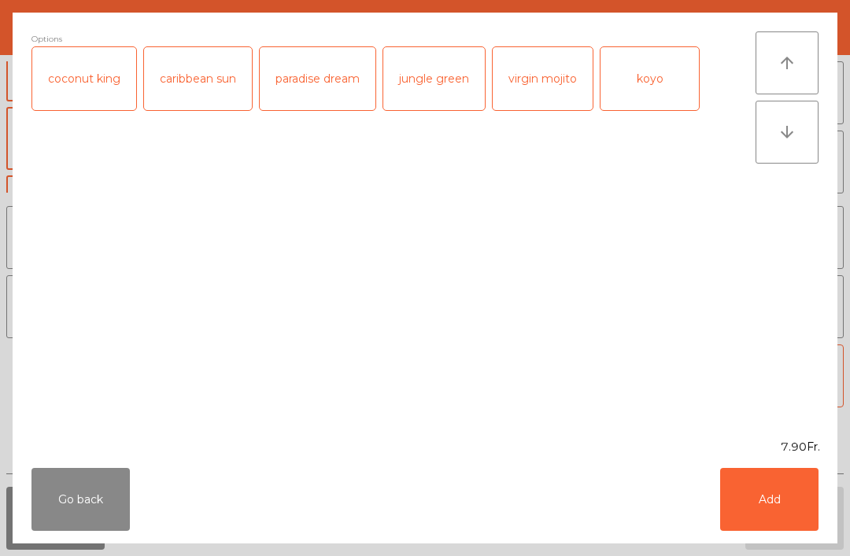
click at [68, 502] on button "Go back" at bounding box center [80, 499] width 98 height 63
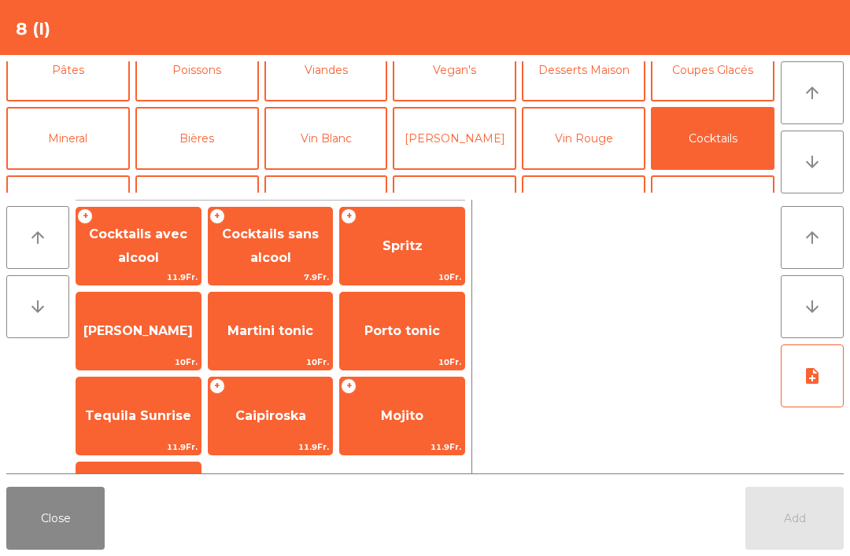
click at [170, 241] on span "Cocktails avec alcool" at bounding box center [138, 246] width 98 height 39
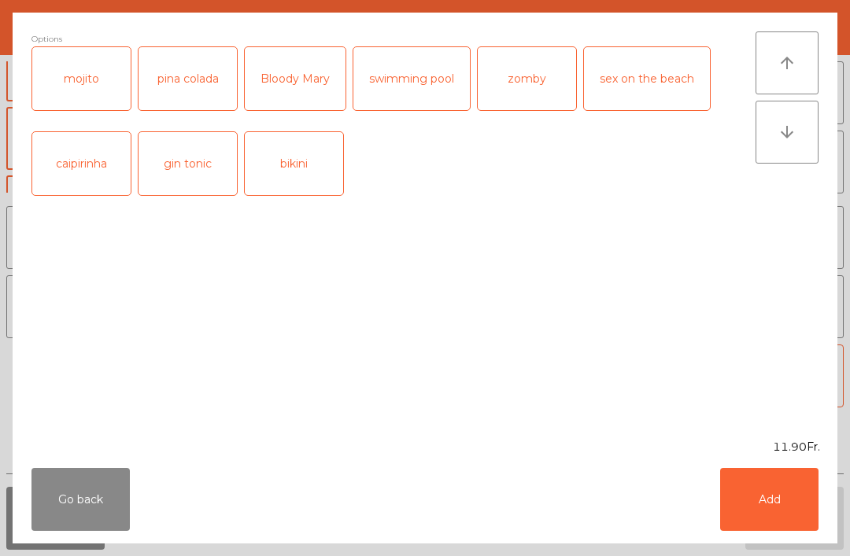
click at [788, 495] on button "Add" at bounding box center [769, 499] width 98 height 63
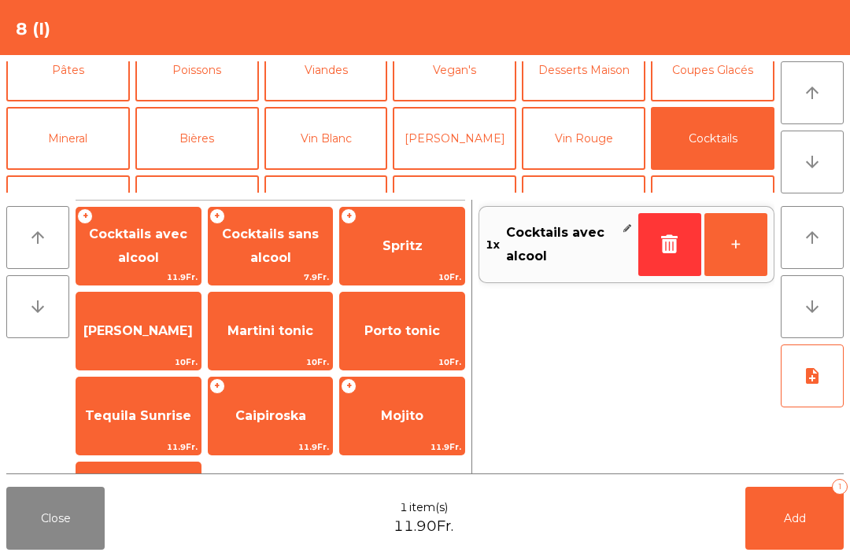
click at [749, 254] on button "+" at bounding box center [735, 244] width 63 height 63
click at [808, 499] on button "Add 2" at bounding box center [794, 518] width 98 height 63
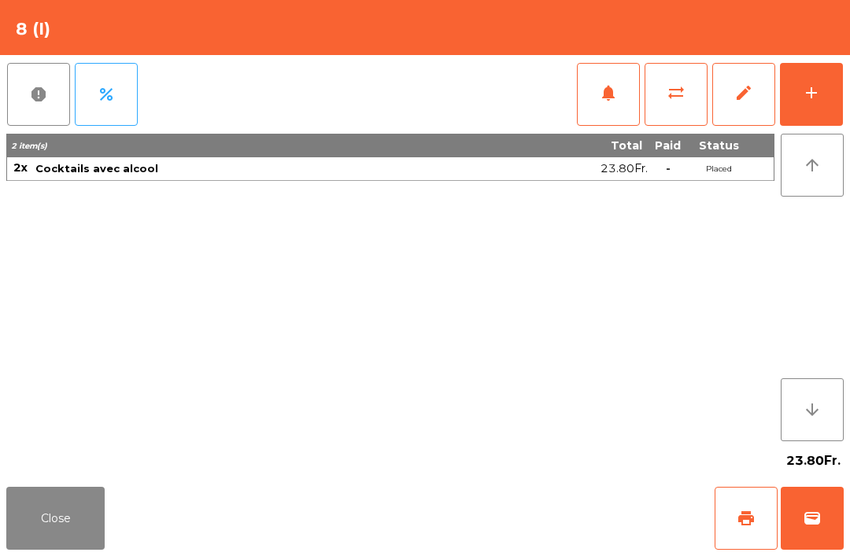
click at [821, 526] on span "wallet" at bounding box center [811, 518] width 19 height 19
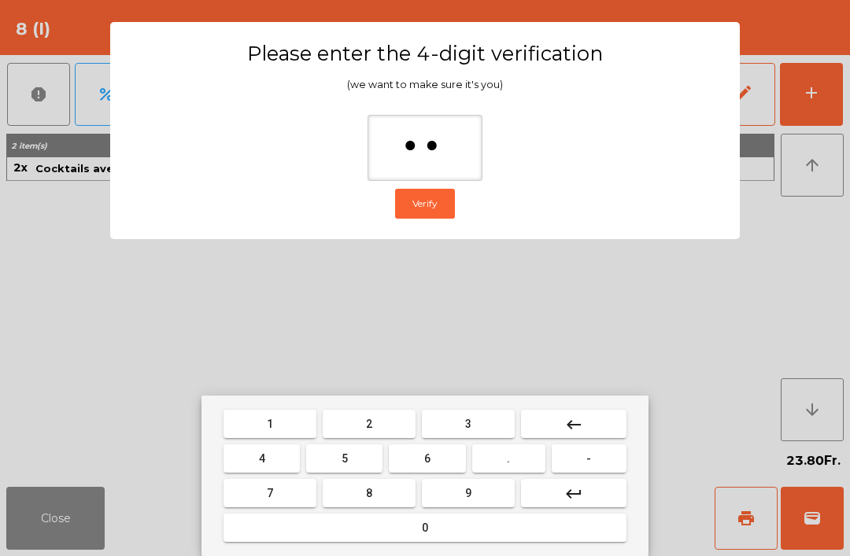
type input "***"
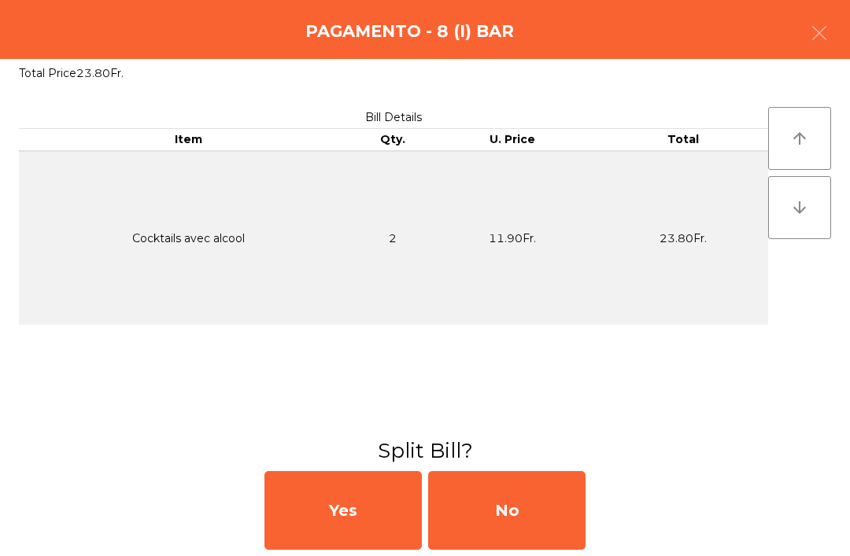
click at [503, 522] on div "No" at bounding box center [506, 510] width 157 height 79
click at [536, 508] on div "No" at bounding box center [506, 510] width 157 height 79
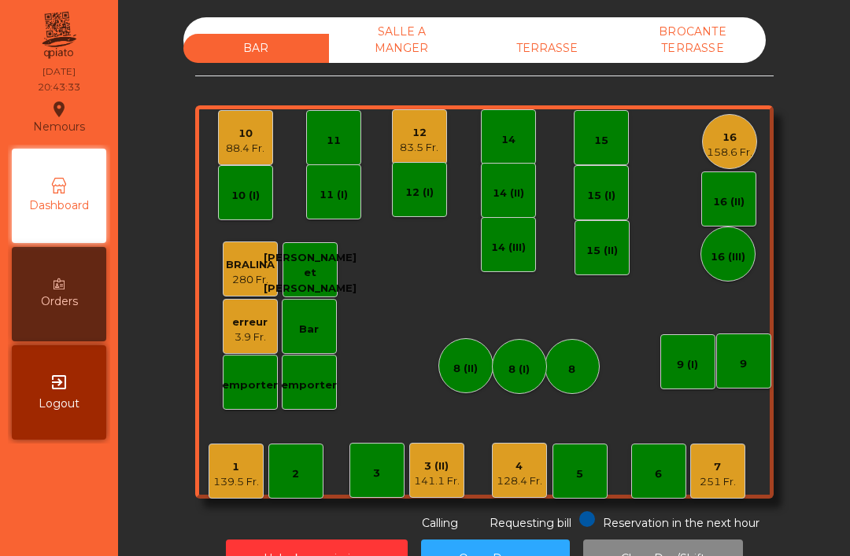
click at [242, 128] on div "10" at bounding box center [245, 134] width 39 height 16
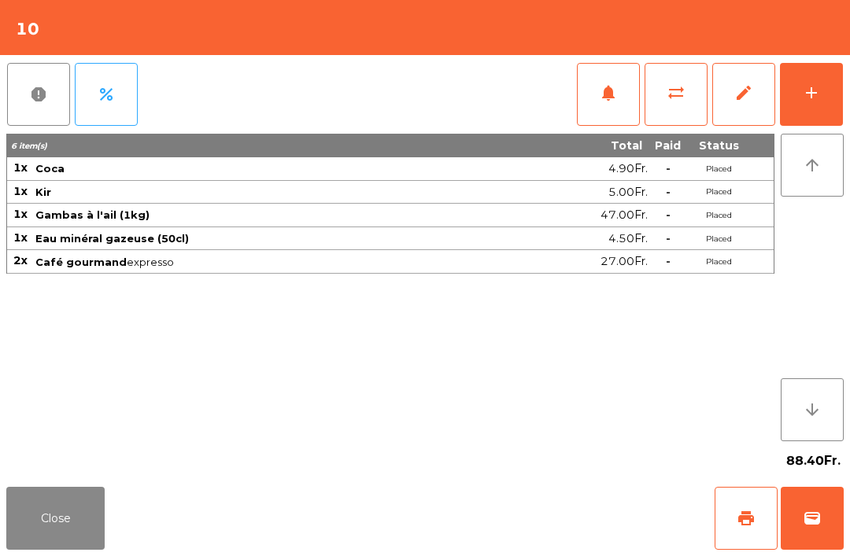
click at [735, 529] on button "print" at bounding box center [745, 518] width 63 height 63
click at [34, 498] on button "Close" at bounding box center [55, 518] width 98 height 63
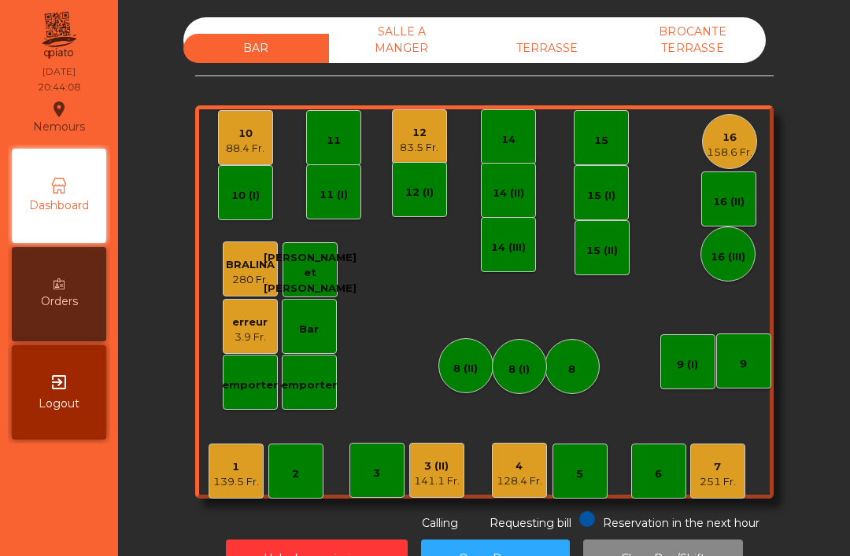
click at [681, 40] on div "BROCANTE TERRASSE" at bounding box center [693, 40] width 146 height 46
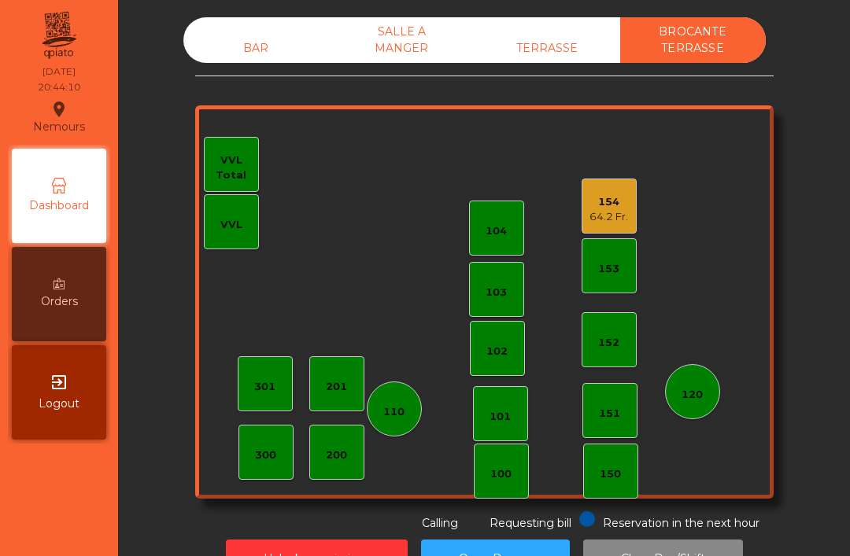
click at [242, 62] on div "BAR" at bounding box center [256, 48] width 146 height 29
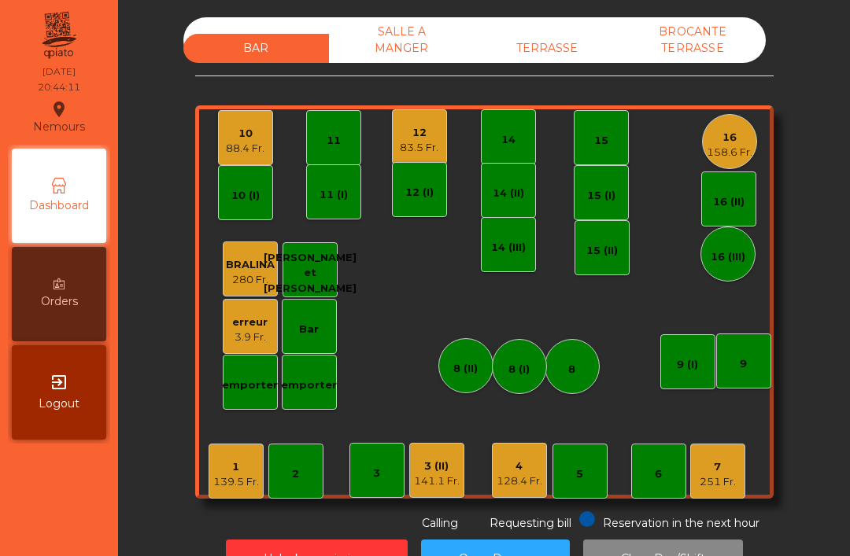
click at [232, 147] on div "88.4 Fr." at bounding box center [245, 149] width 39 height 16
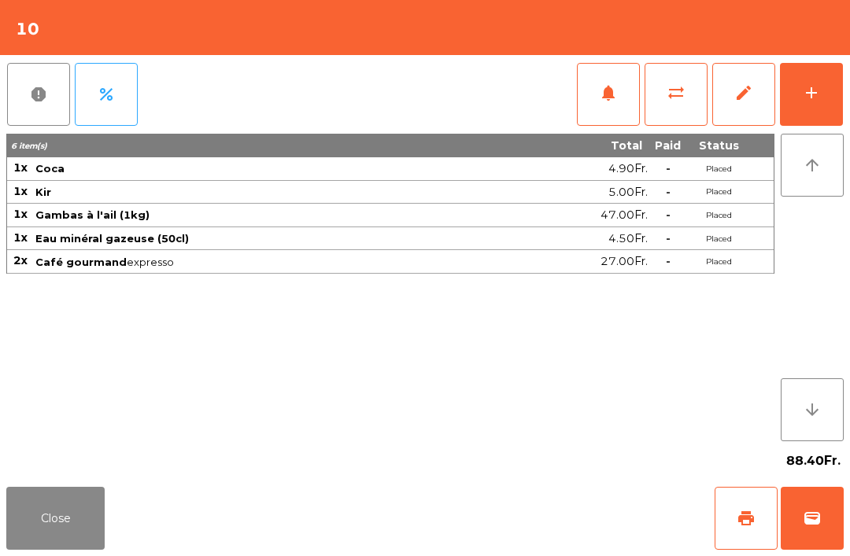
click at [692, 94] on button "sync_alt" at bounding box center [675, 94] width 63 height 63
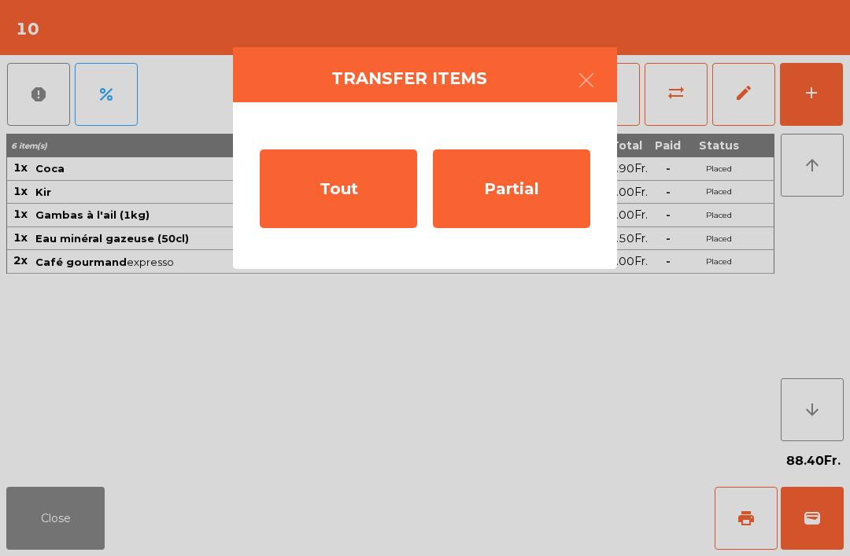
click at [341, 192] on div "Tout" at bounding box center [338, 188] width 157 height 79
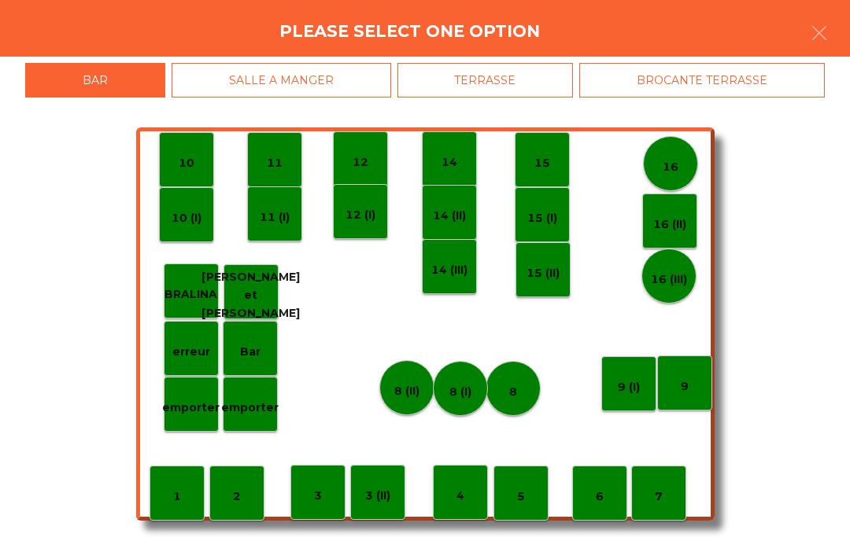
click at [663, 83] on div "BROCANTE TERRASSE" at bounding box center [701, 80] width 245 height 35
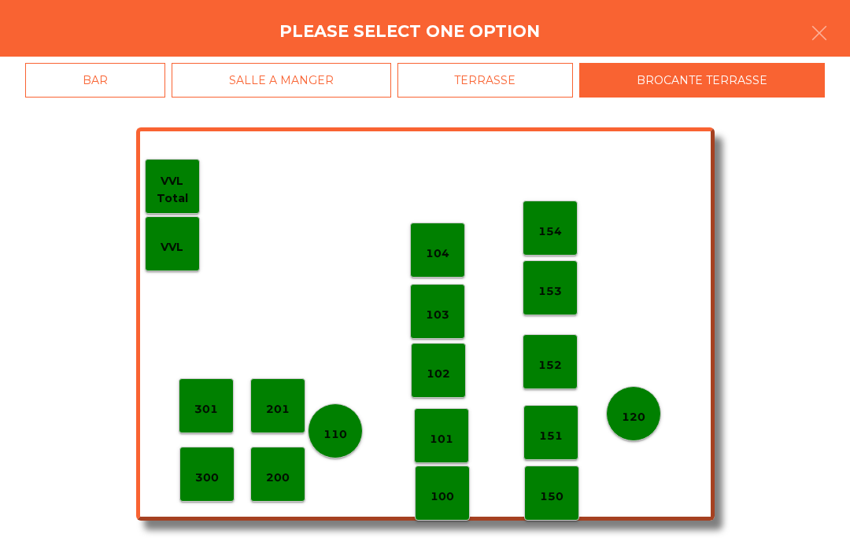
click at [437, 317] on p "103" at bounding box center [438, 315] width 24 height 18
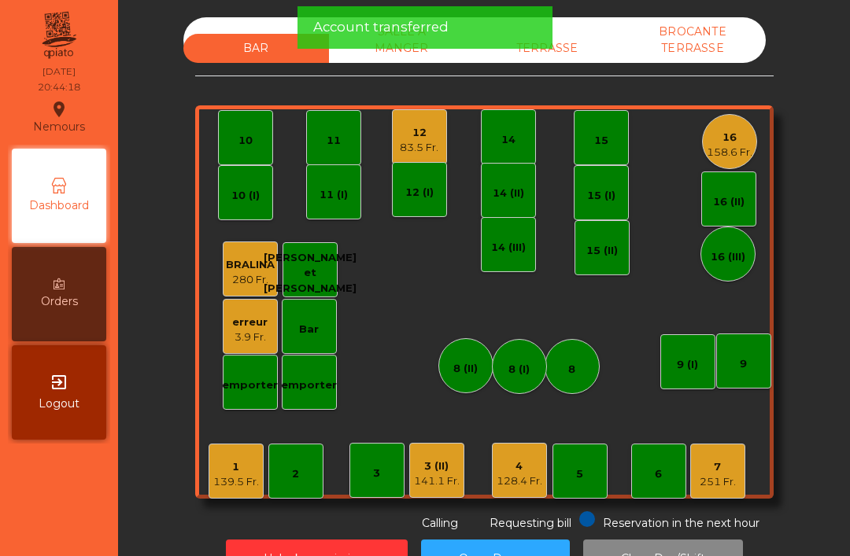
click at [415, 145] on div "83.5 Fr." at bounding box center [419, 148] width 39 height 16
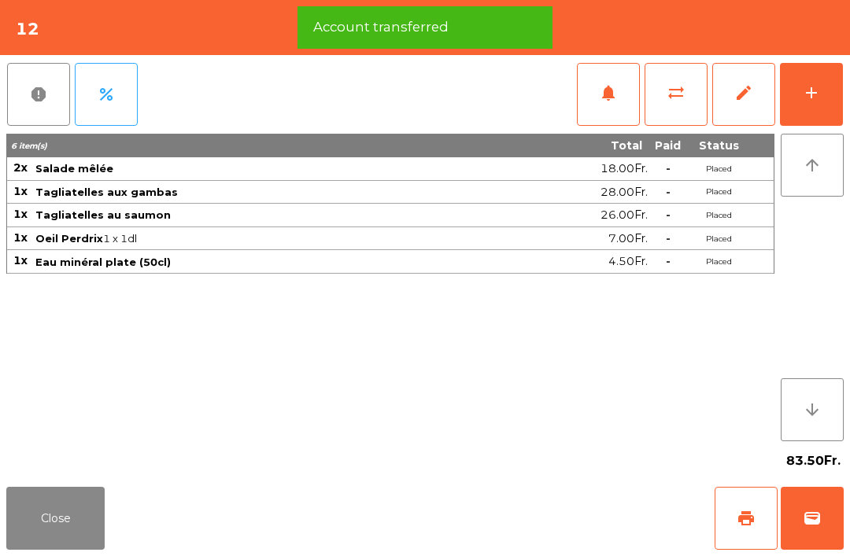
click at [671, 88] on span "sync_alt" at bounding box center [675, 92] width 19 height 19
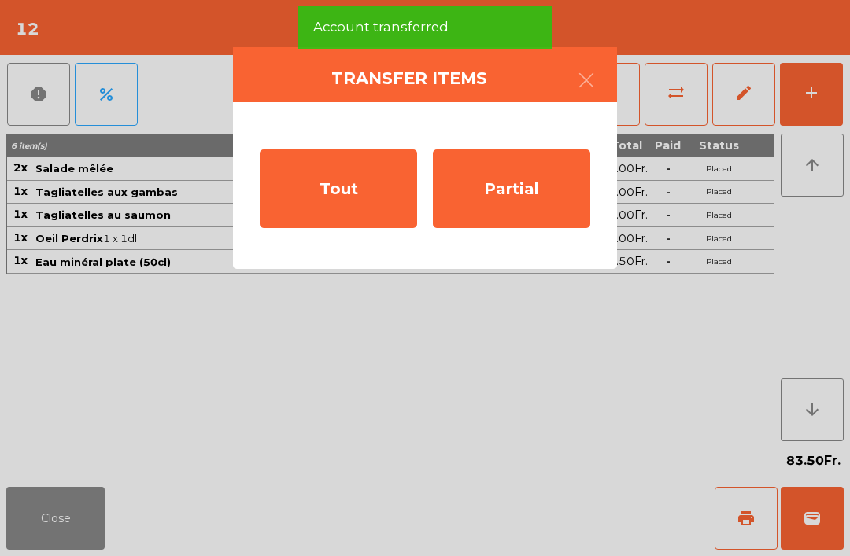
click at [344, 190] on div "Tout" at bounding box center [338, 188] width 157 height 79
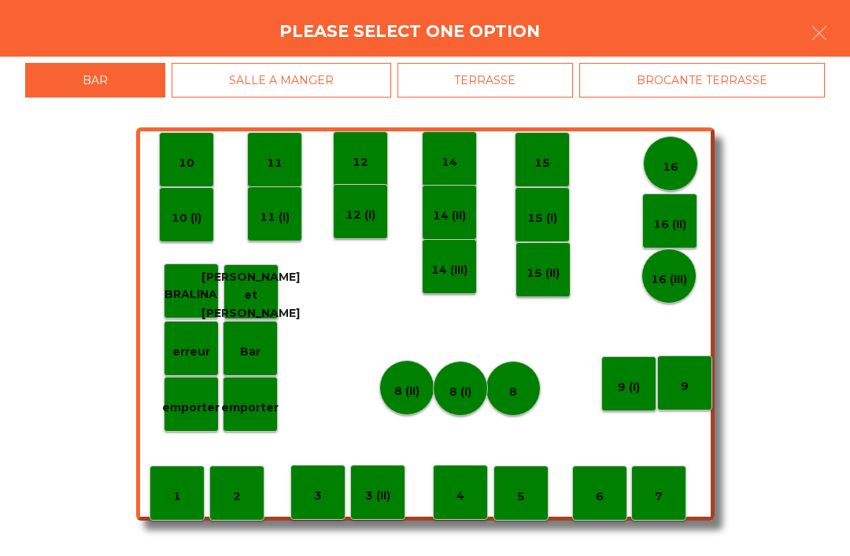
click at [635, 81] on div "BROCANTE TERRASSE" at bounding box center [701, 80] width 245 height 35
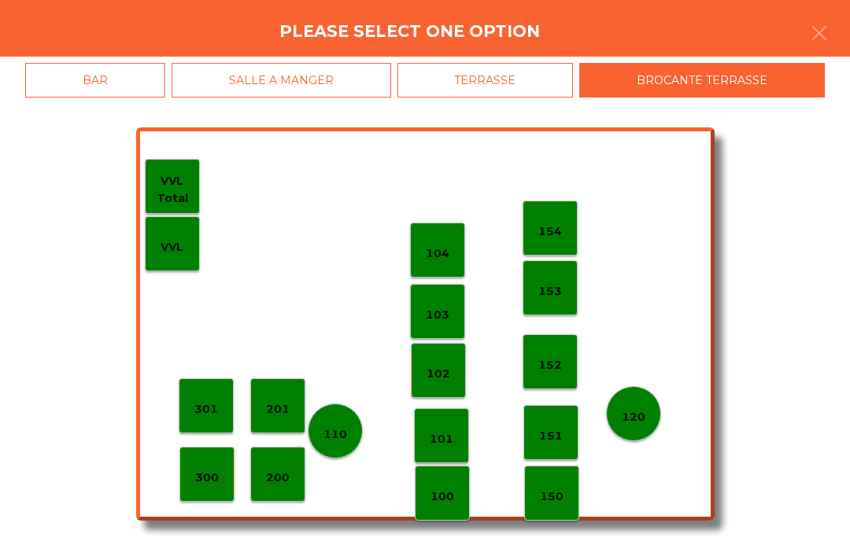
click at [447, 430] on p "101" at bounding box center [442, 439] width 24 height 18
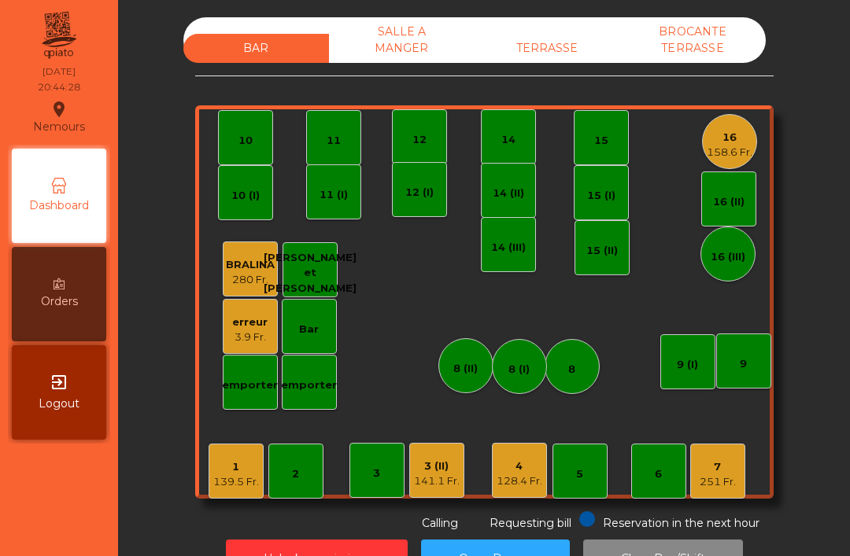
click at [671, 72] on div "BAR SALLE A MANGER TERRASSE BROCANTE TERRASSE 1 139.5 Fr. 2 3 4 128.4 Fr. 5 6 7…" at bounding box center [484, 274] width 578 height 514
click at [699, 39] on div "BROCANTE TERRASSE" at bounding box center [693, 40] width 146 height 46
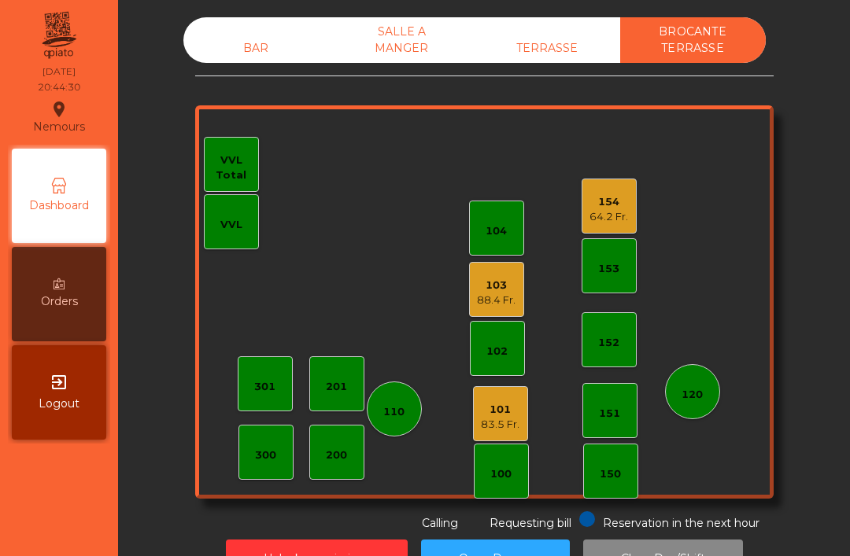
click at [559, 43] on div "TERRASSE" at bounding box center [547, 48] width 146 height 29
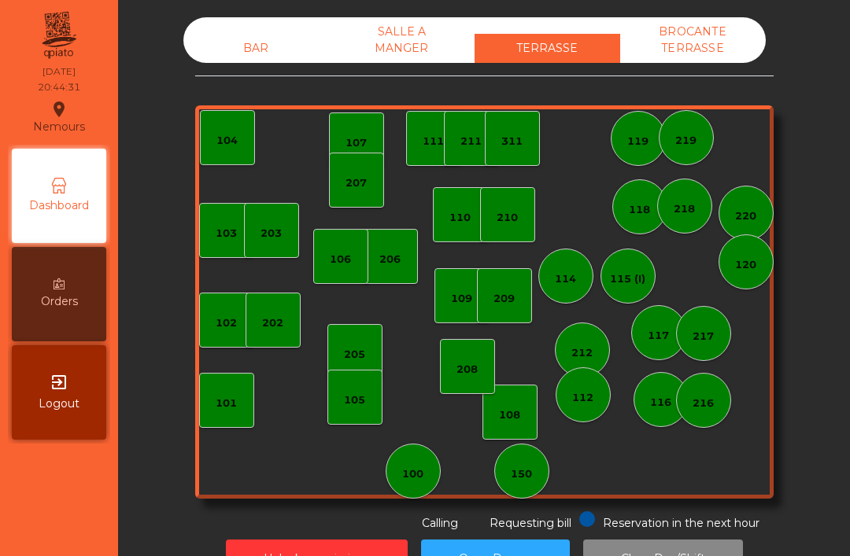
click at [401, 36] on div "SALLE A MANGER" at bounding box center [402, 40] width 146 height 46
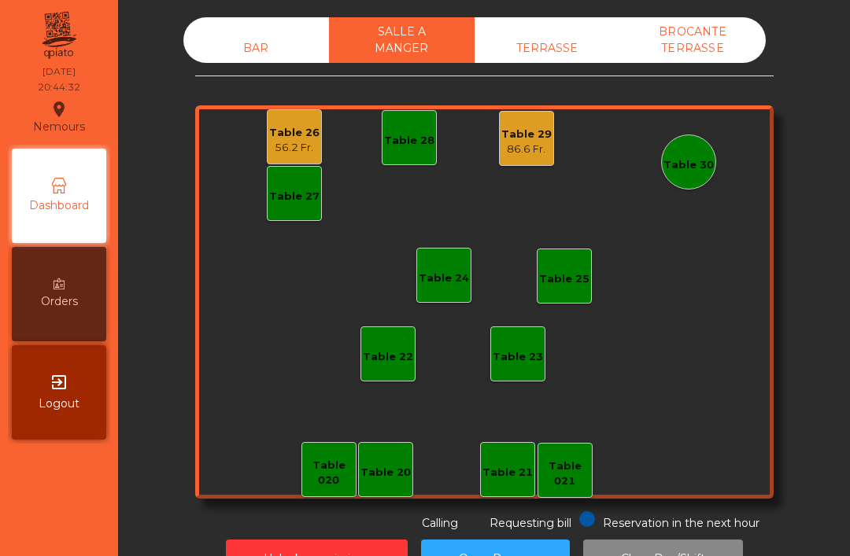
click at [220, 61] on div "BAR" at bounding box center [256, 48] width 146 height 29
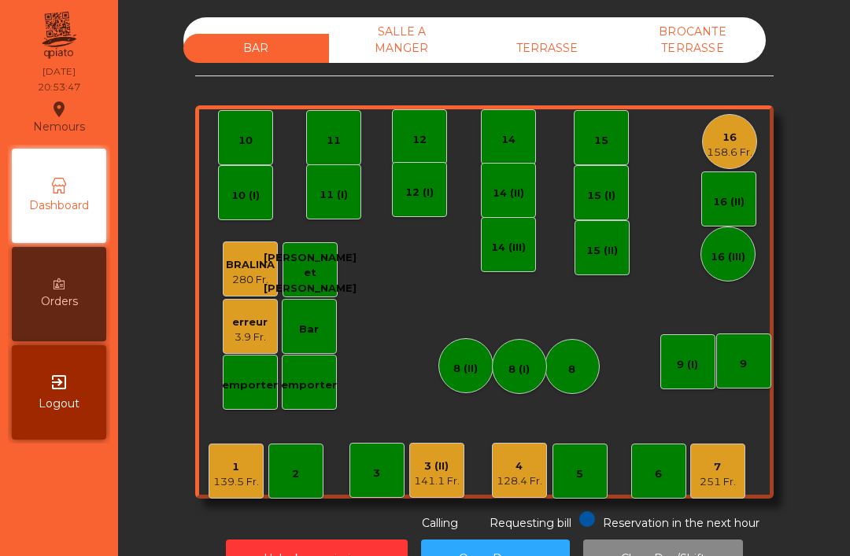
click at [545, 462] on div "4 128.4 Fr." at bounding box center [519, 470] width 55 height 55
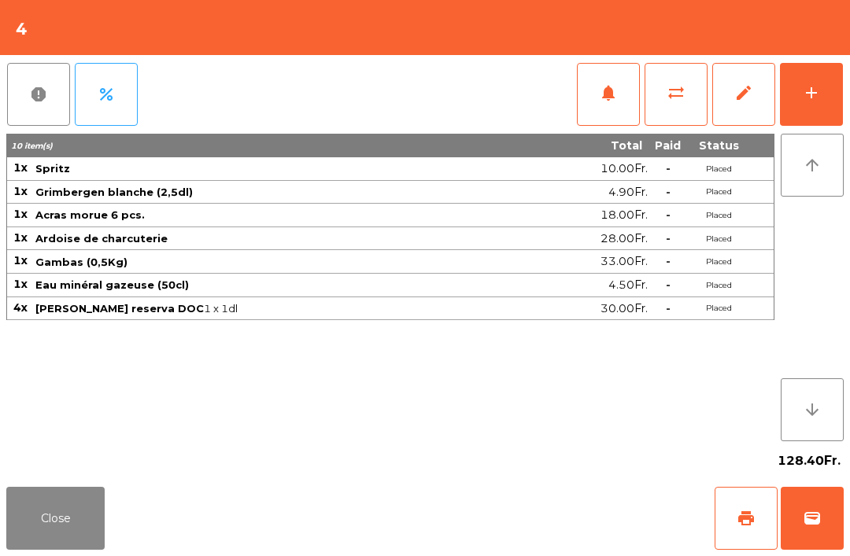
click at [748, 525] on span "print" at bounding box center [745, 518] width 19 height 19
click at [103, 519] on button "Close" at bounding box center [55, 518] width 98 height 63
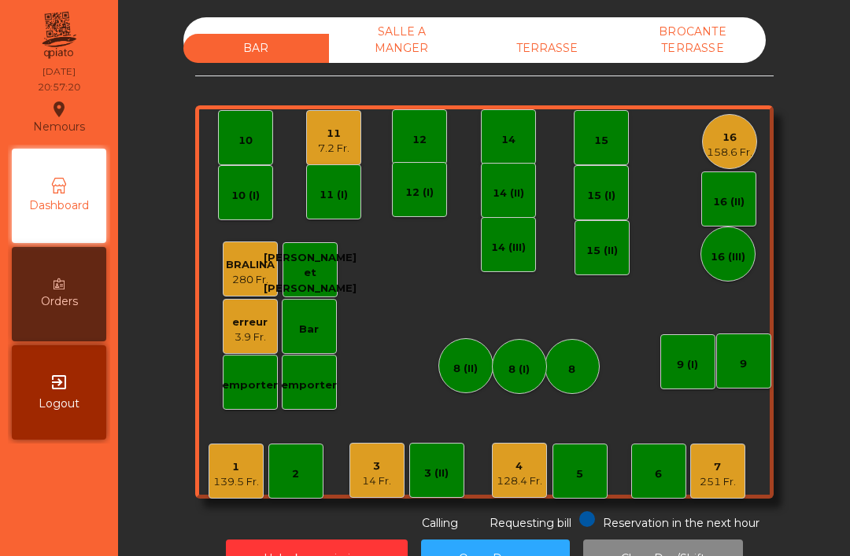
click at [749, 147] on div "158.6 Fr." at bounding box center [729, 153] width 46 height 16
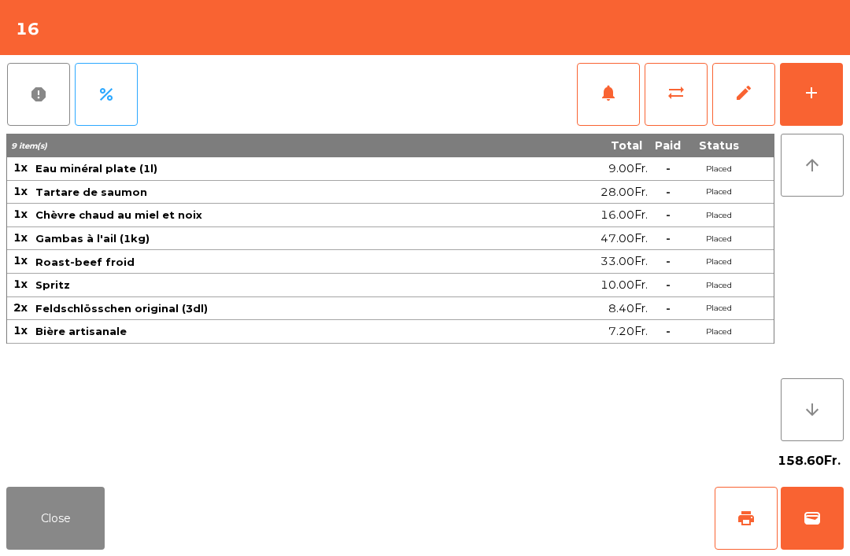
click at [816, 81] on button "add" at bounding box center [811, 94] width 63 height 63
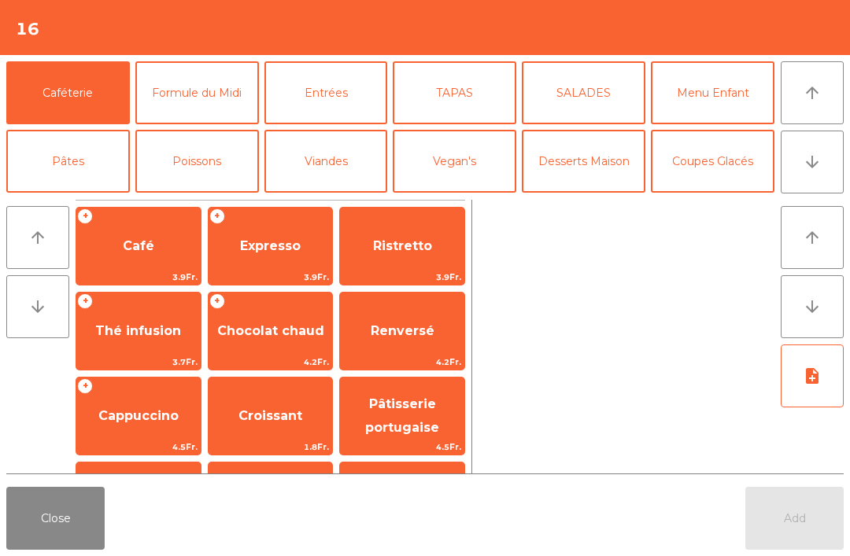
click at [786, 153] on button "arrow_downward" at bounding box center [811, 162] width 63 height 63
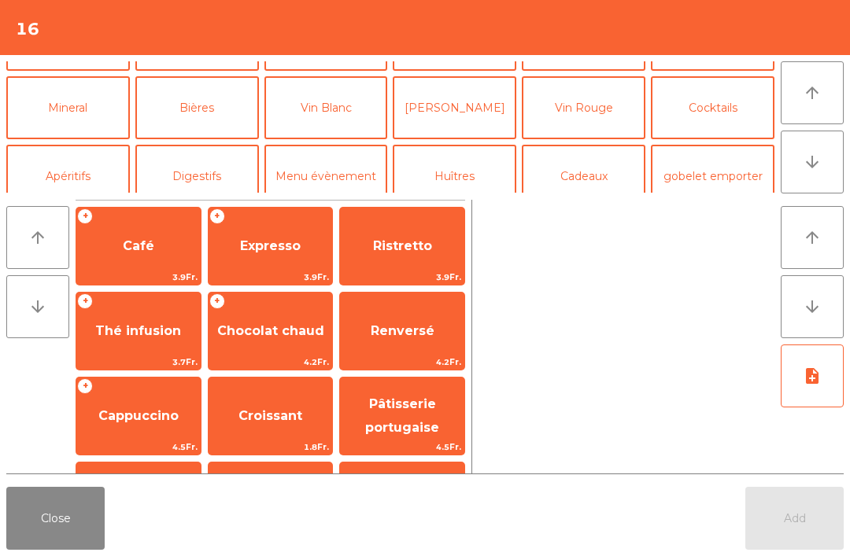
click at [214, 82] on button "Bières" at bounding box center [197, 107] width 124 height 63
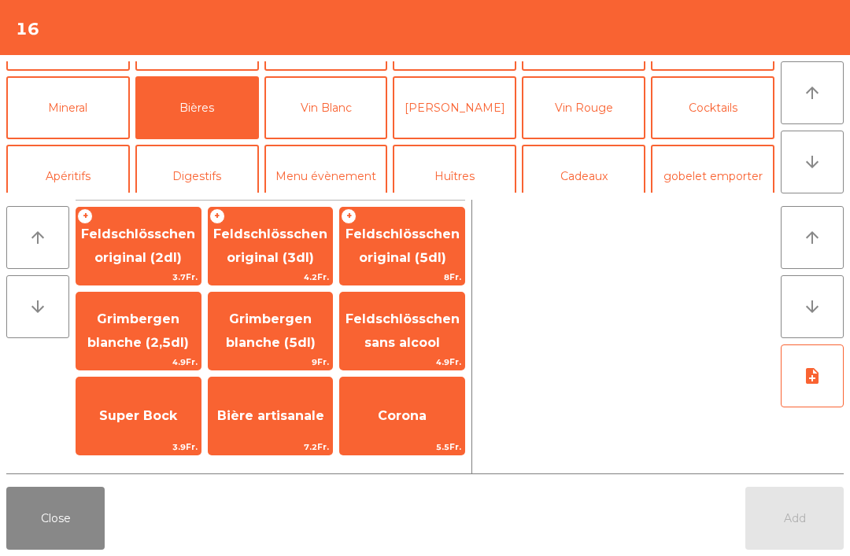
click at [254, 238] on span "Feldschlösschen original (3dl)" at bounding box center [270, 246] width 114 height 39
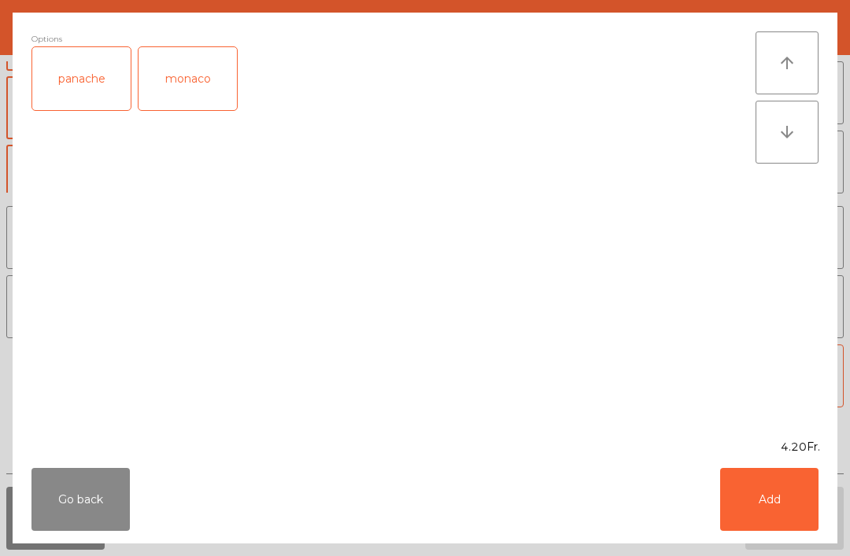
click at [809, 493] on button "Add" at bounding box center [769, 499] width 98 height 63
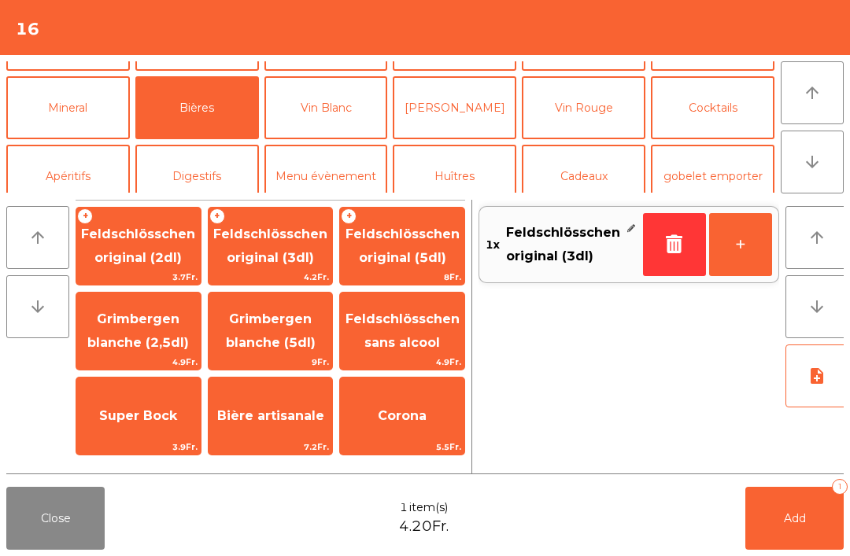
click at [282, 385] on div "Bière artisanale 7.2Fr." at bounding box center [271, 416] width 126 height 79
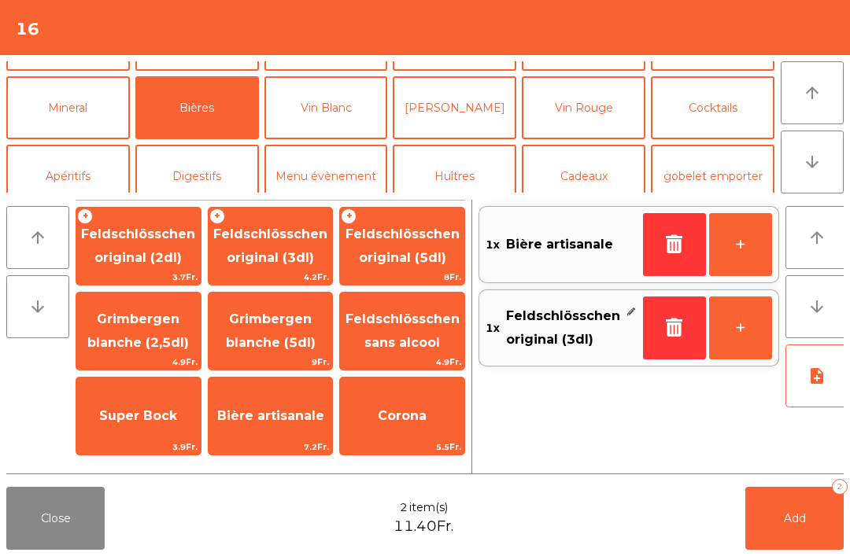
click at [813, 525] on button "Add 2" at bounding box center [794, 518] width 98 height 63
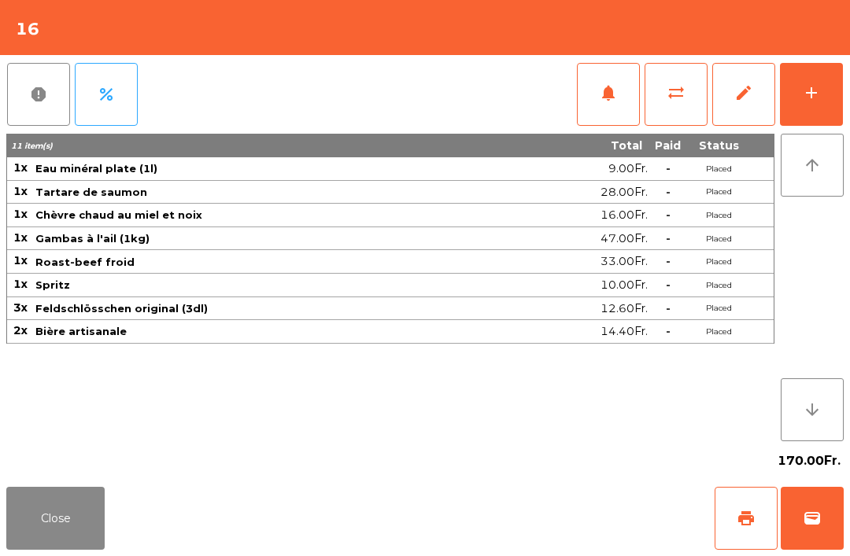
click at [52, 522] on button "Close" at bounding box center [55, 518] width 98 height 63
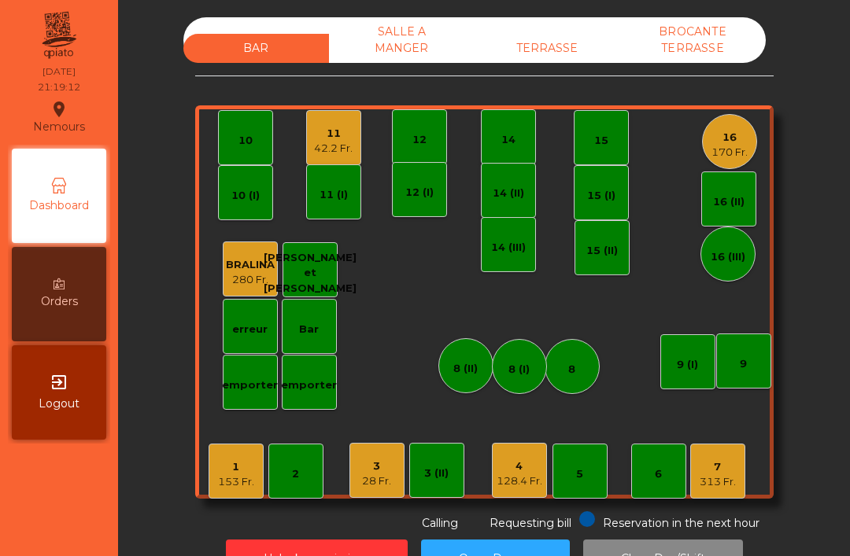
click at [378, 465] on div "3" at bounding box center [376, 467] width 29 height 16
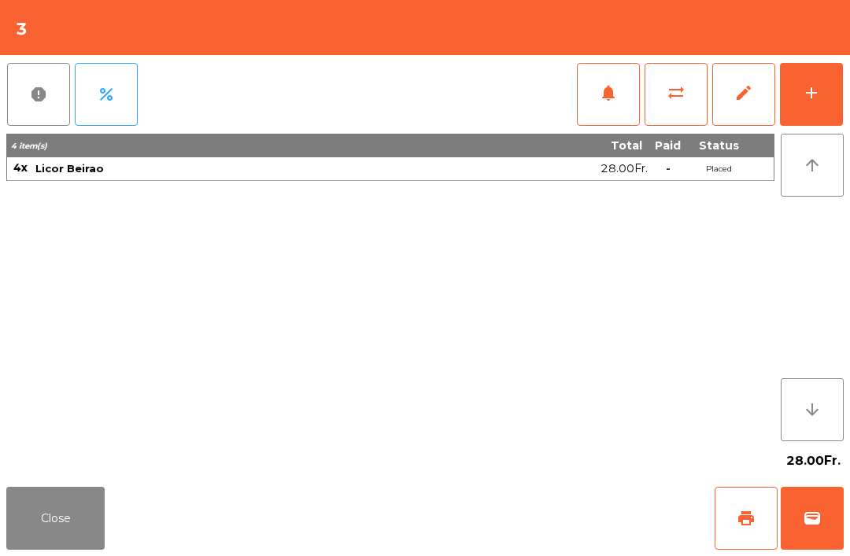
click at [823, 116] on button "add" at bounding box center [811, 94] width 63 height 63
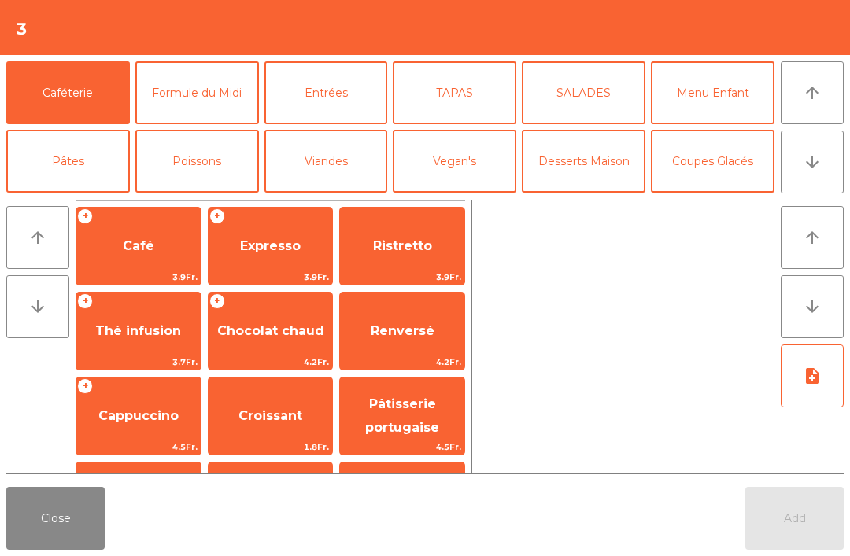
click at [197, 267] on button "Digestifs" at bounding box center [197, 298] width 124 height 63
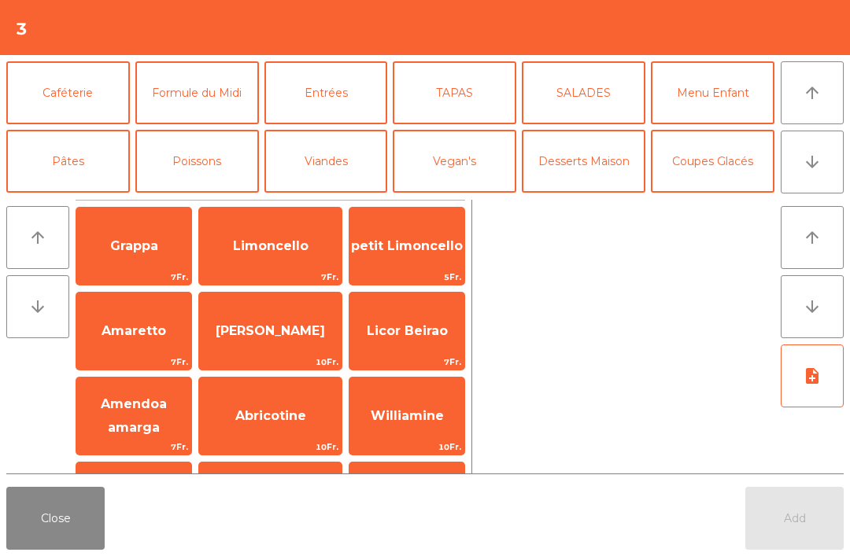
scroll to position [170, 0]
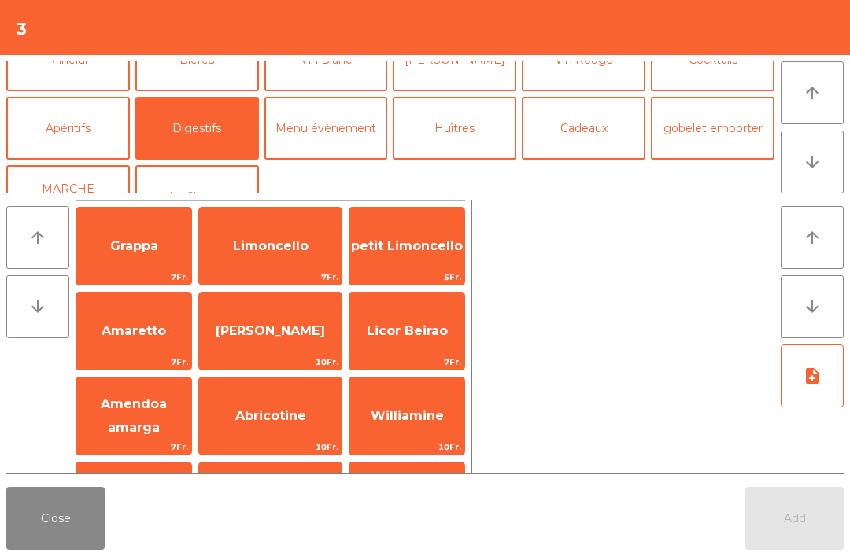
click at [432, 265] on span "petit Limoncello" at bounding box center [406, 246] width 115 height 42
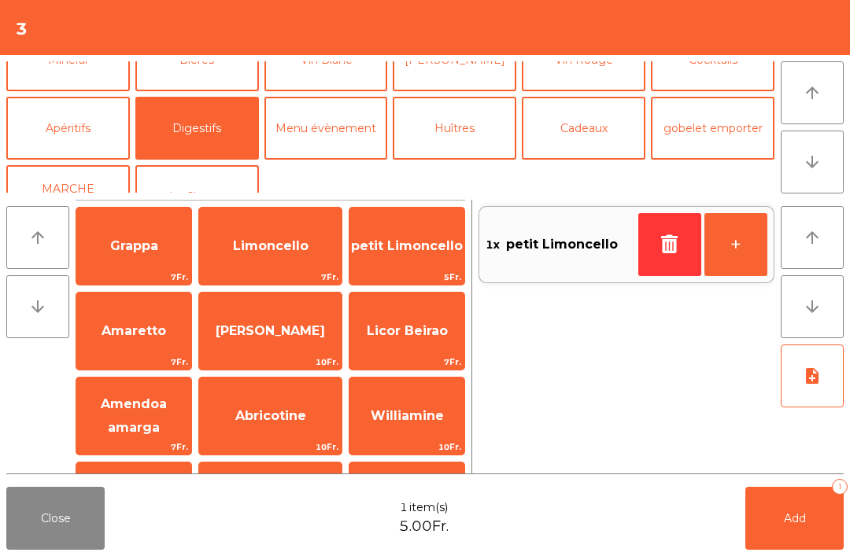
click at [666, 234] on button "button" at bounding box center [669, 244] width 63 height 63
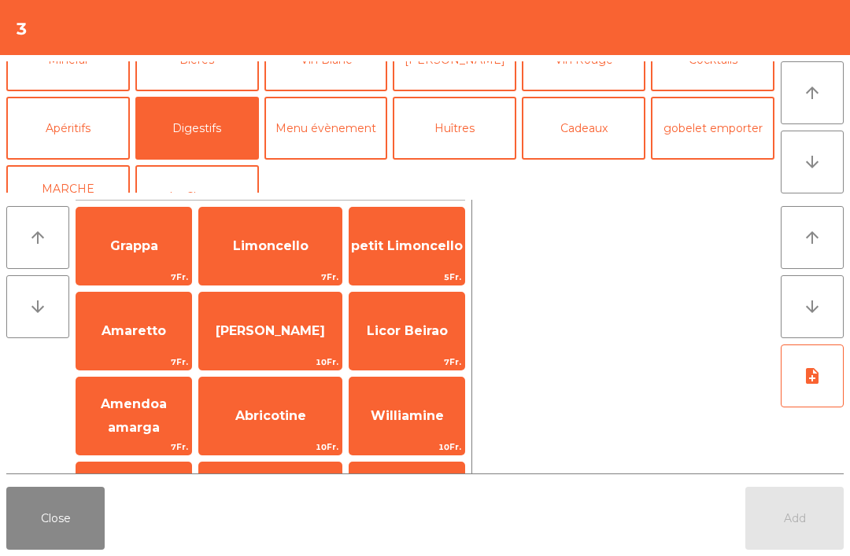
click at [415, 339] on span "Licor Beirao" at bounding box center [406, 331] width 115 height 42
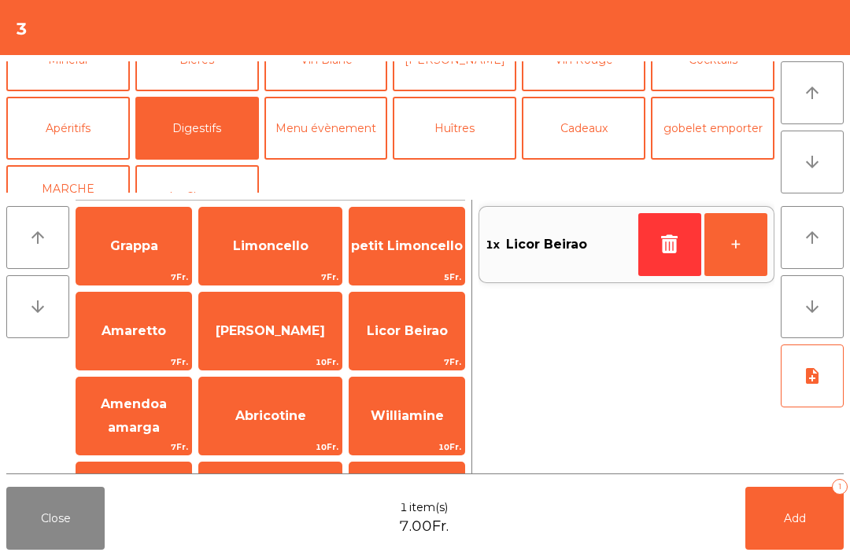
click at [426, 338] on span "Licor Beirao" at bounding box center [407, 330] width 81 height 15
click at [787, 516] on span "Add" at bounding box center [795, 518] width 22 height 14
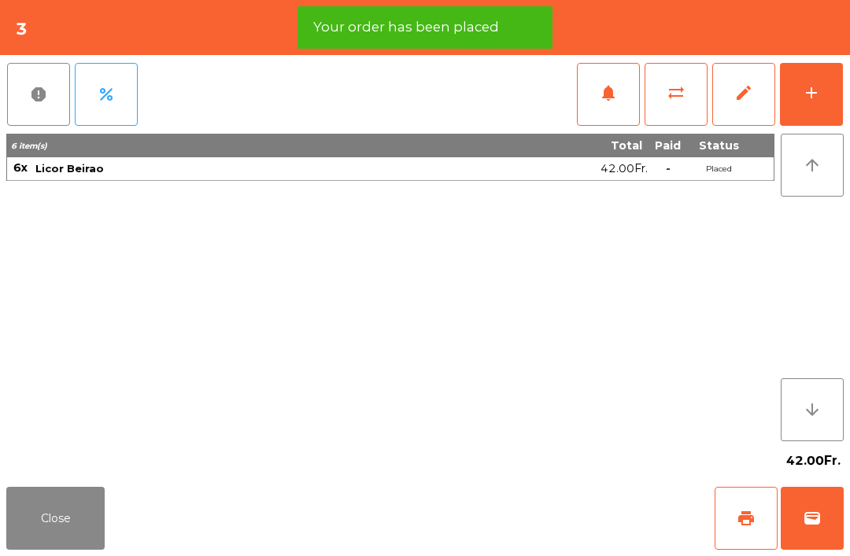
click at [758, 523] on button "print" at bounding box center [745, 518] width 63 height 63
